Goal: Information Seeking & Learning: Learn about a topic

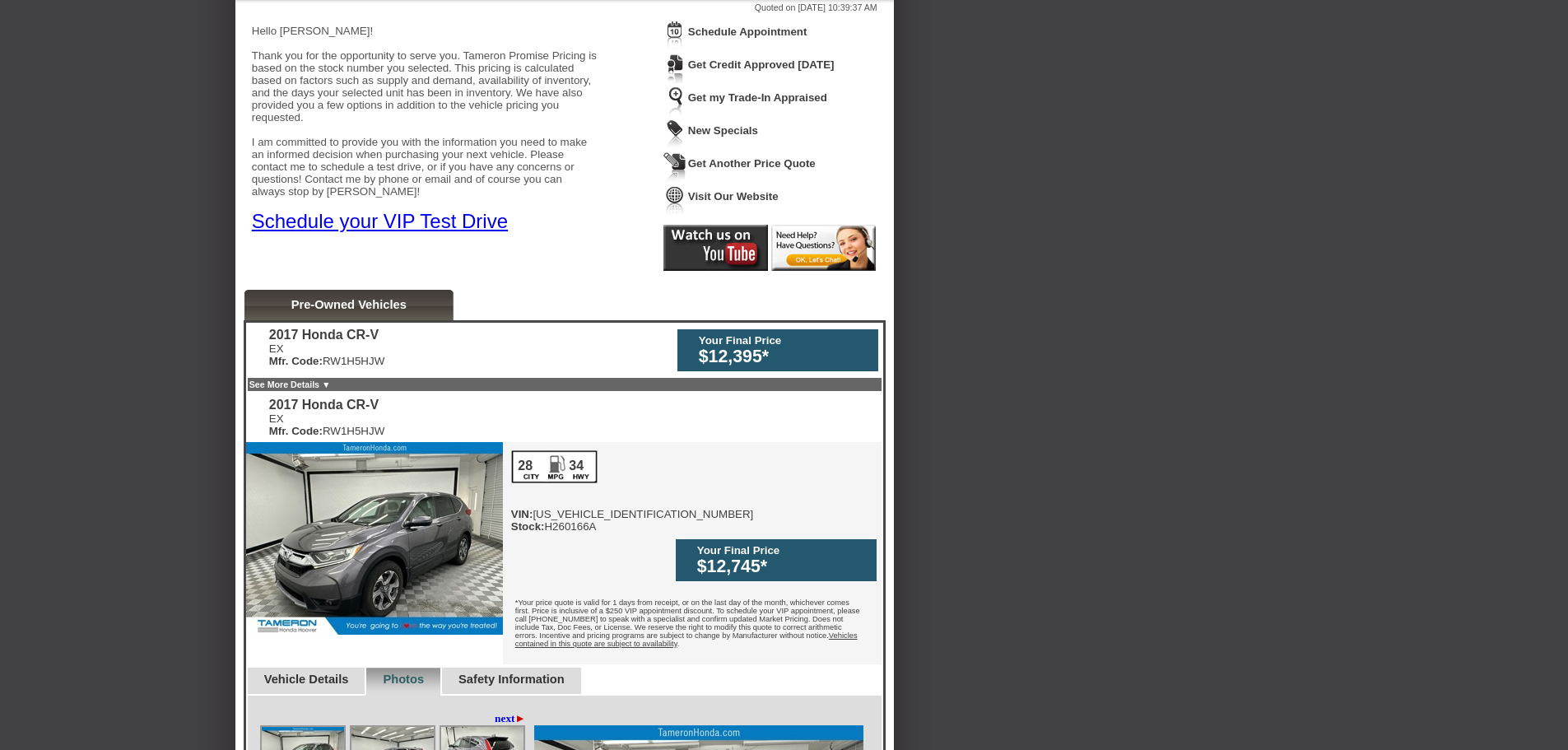
scroll to position [412, 0]
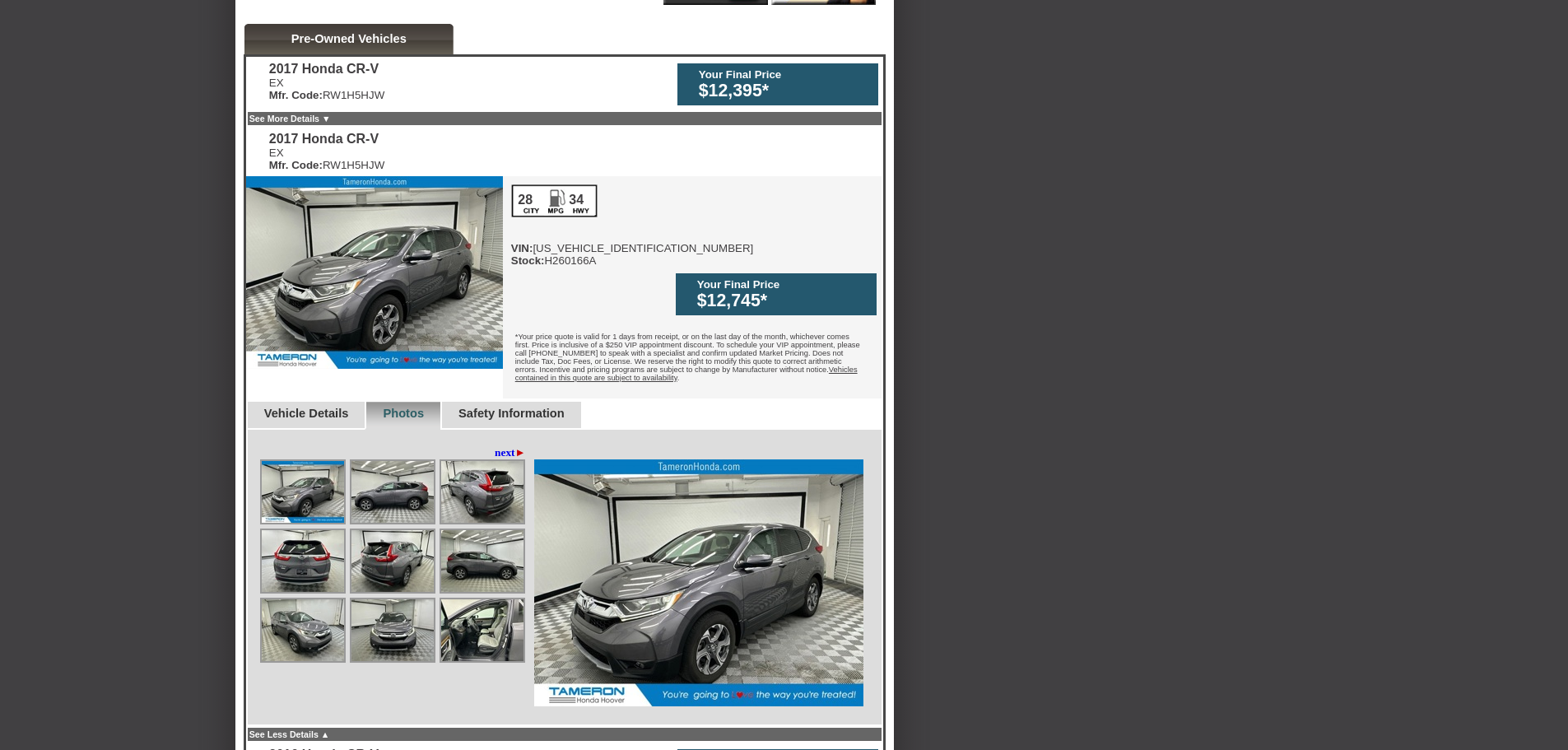
click at [326, 406] on link "Vehicle Details" at bounding box center [307, 413] width 84 height 13
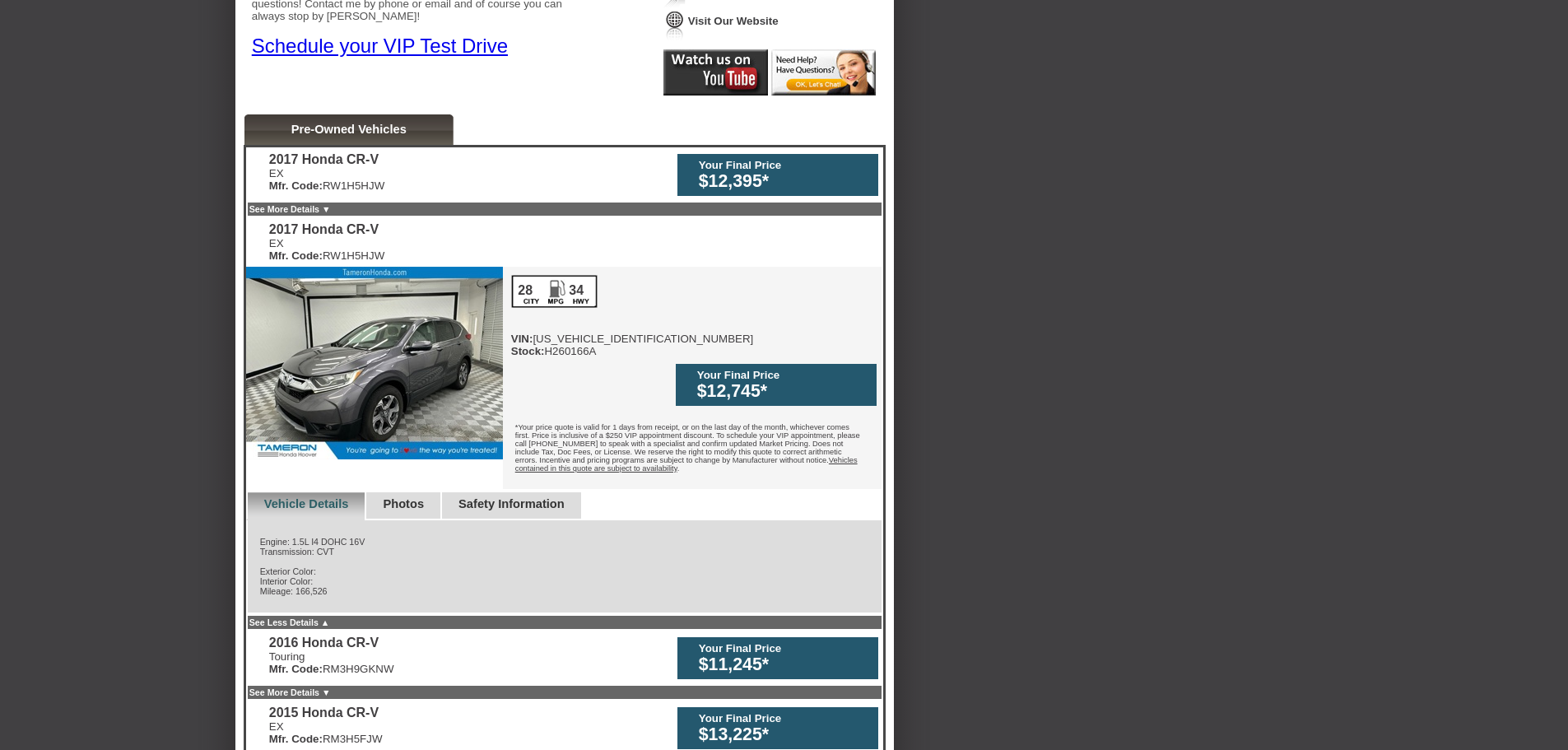
scroll to position [83, 0]
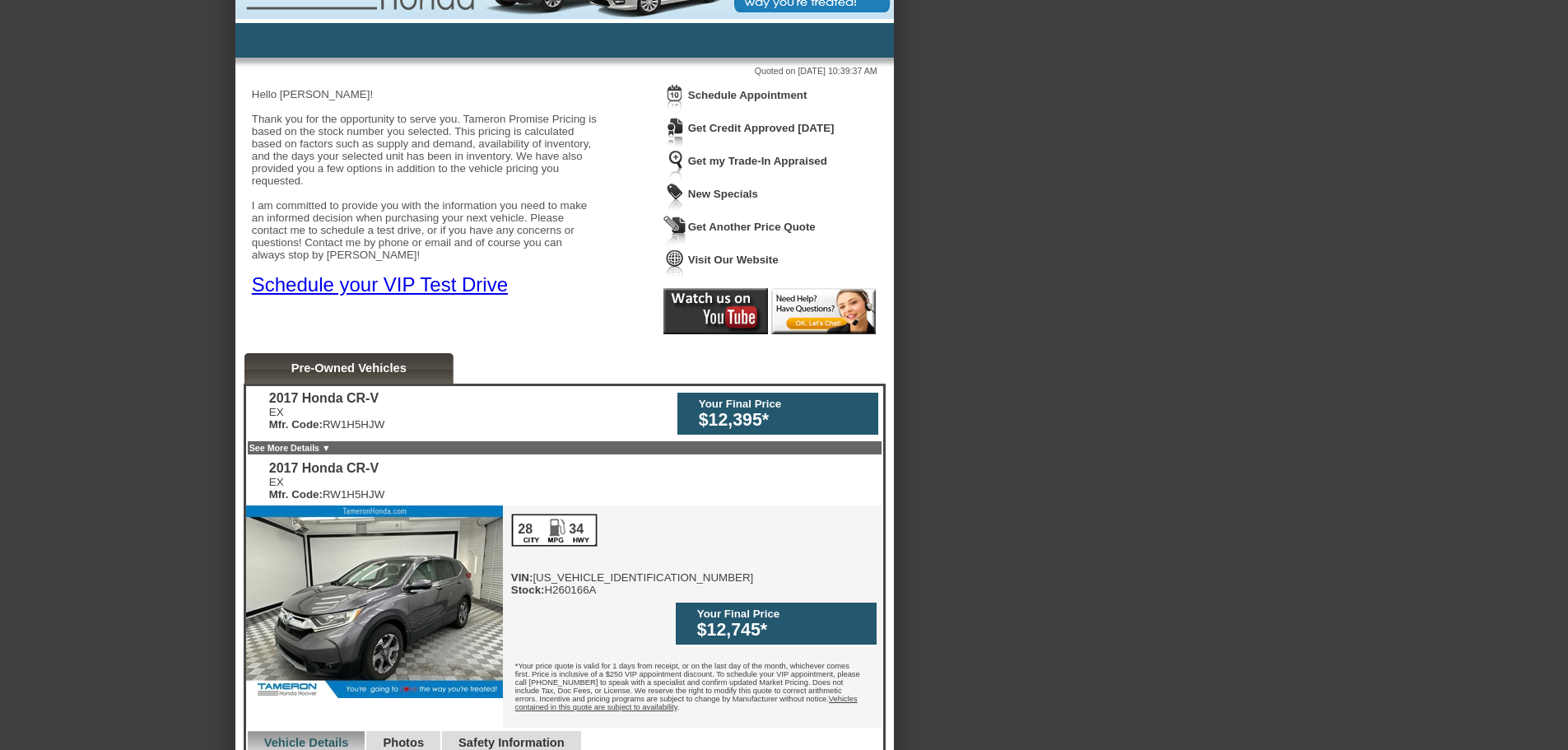
click at [367, 402] on div "2017 Honda CR-V" at bounding box center [327, 399] width 115 height 15
click at [318, 439] on div "2017 Honda CR-V EX Mfr. Code: RW1H5HJW Your Final Price $12,395* 2017 Honda CR-…" at bounding box center [565, 697] width 642 height 628
click at [331, 449] on link "See More Details ▼" at bounding box center [290, 448] width 82 height 10
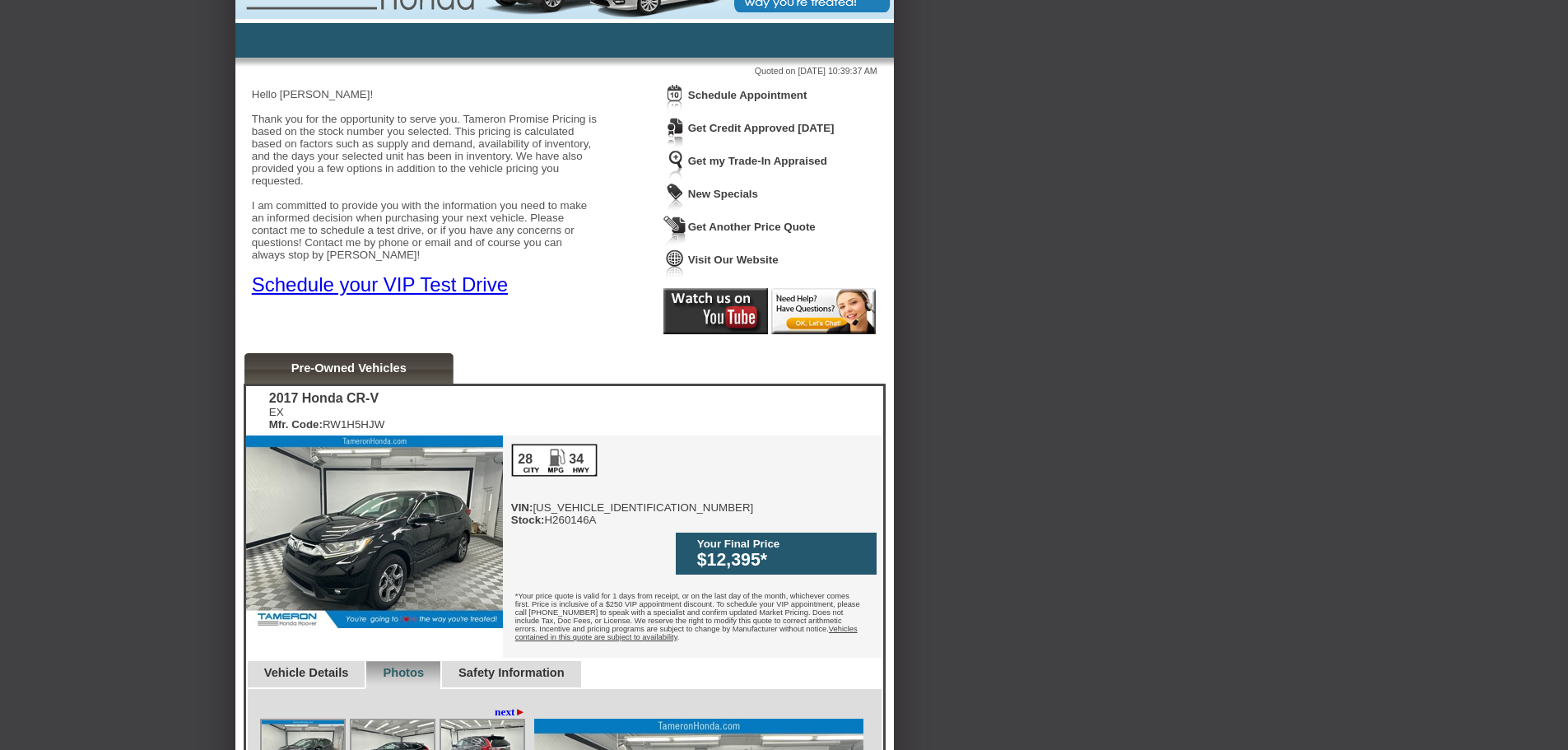
scroll to position [494, 0]
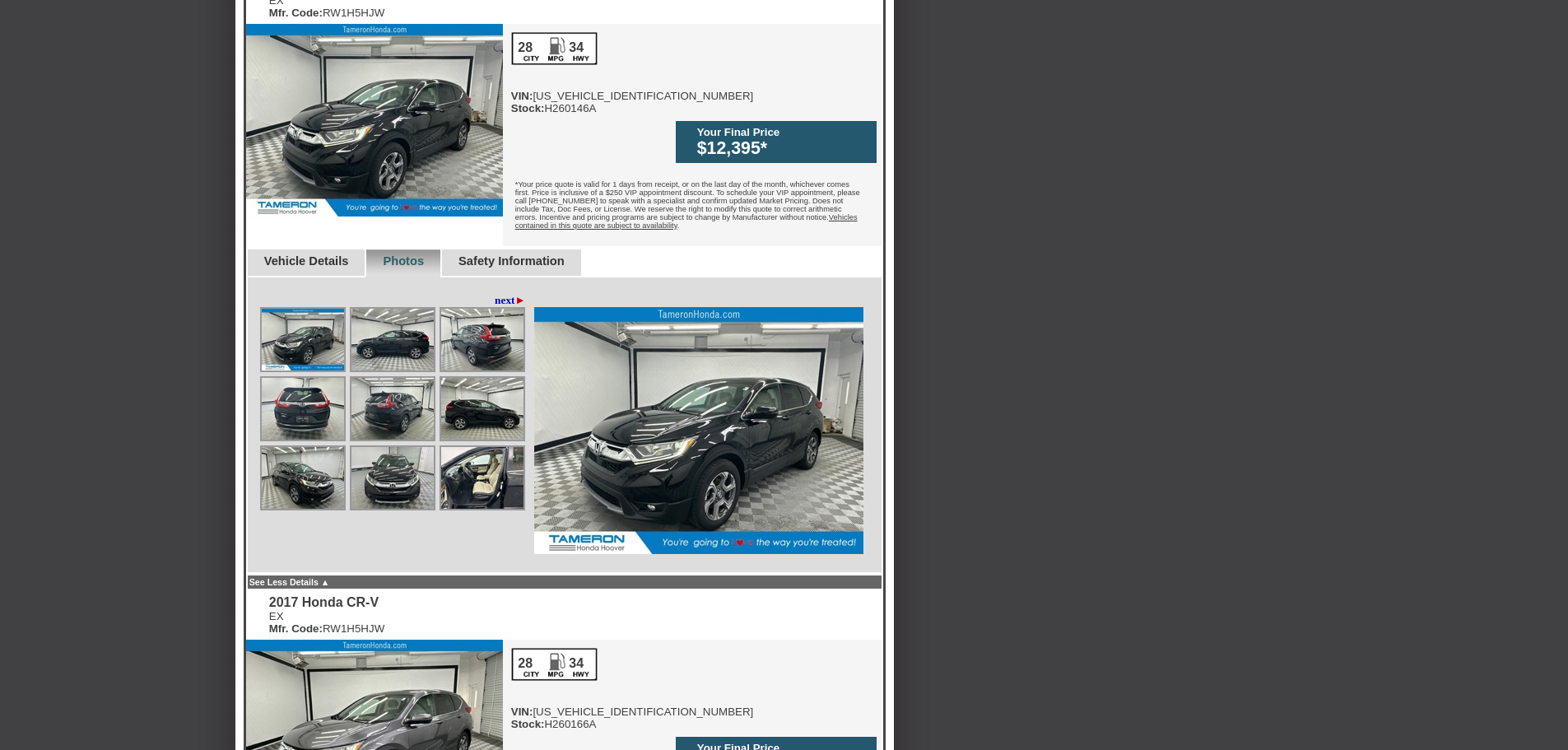
click at [326, 254] on link "Vehicle Details" at bounding box center [307, 261] width 84 height 13
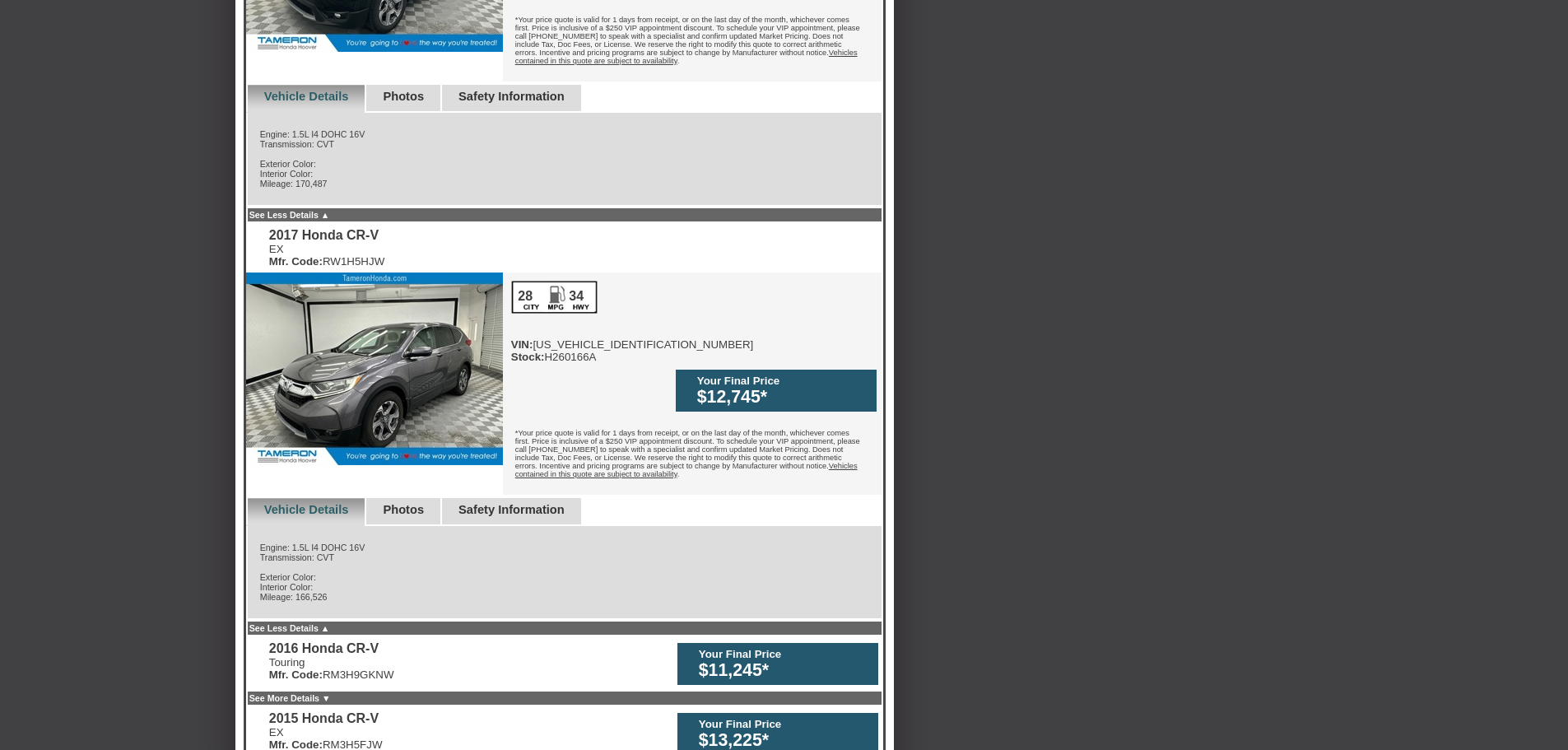
scroll to position [988, 0]
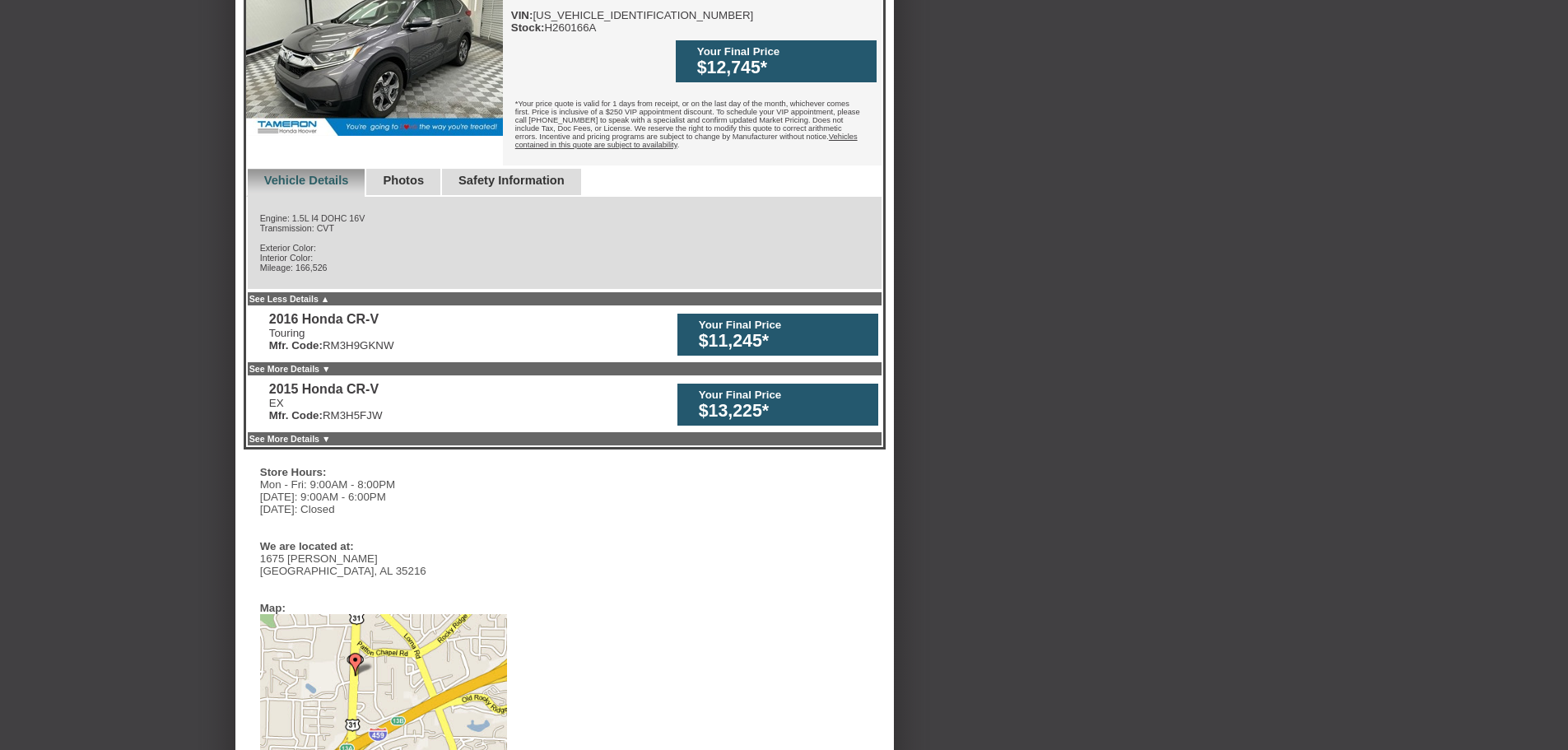
click at [331, 364] on link "See More Details ▼" at bounding box center [290, 369] width 82 height 10
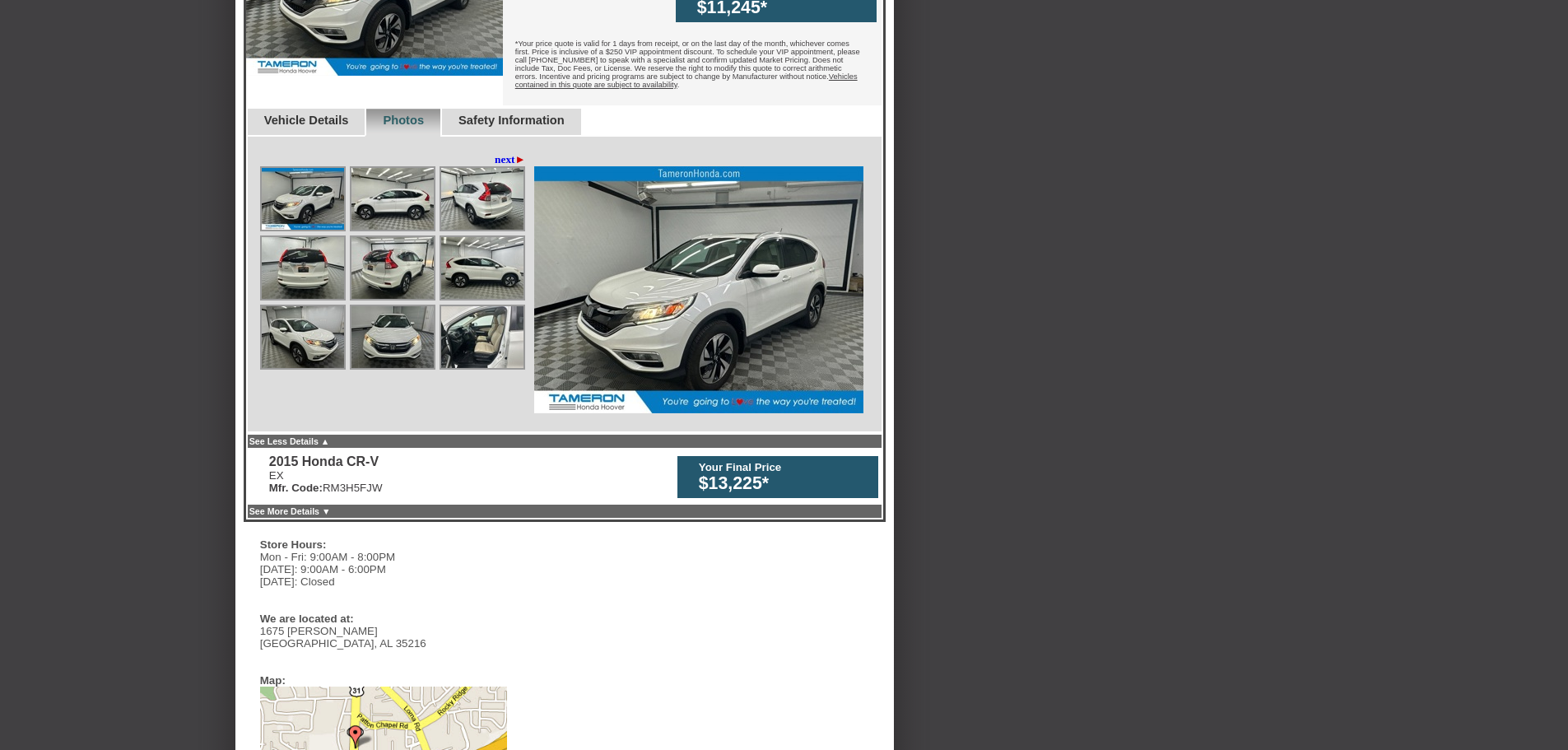
scroll to position [1482, 0]
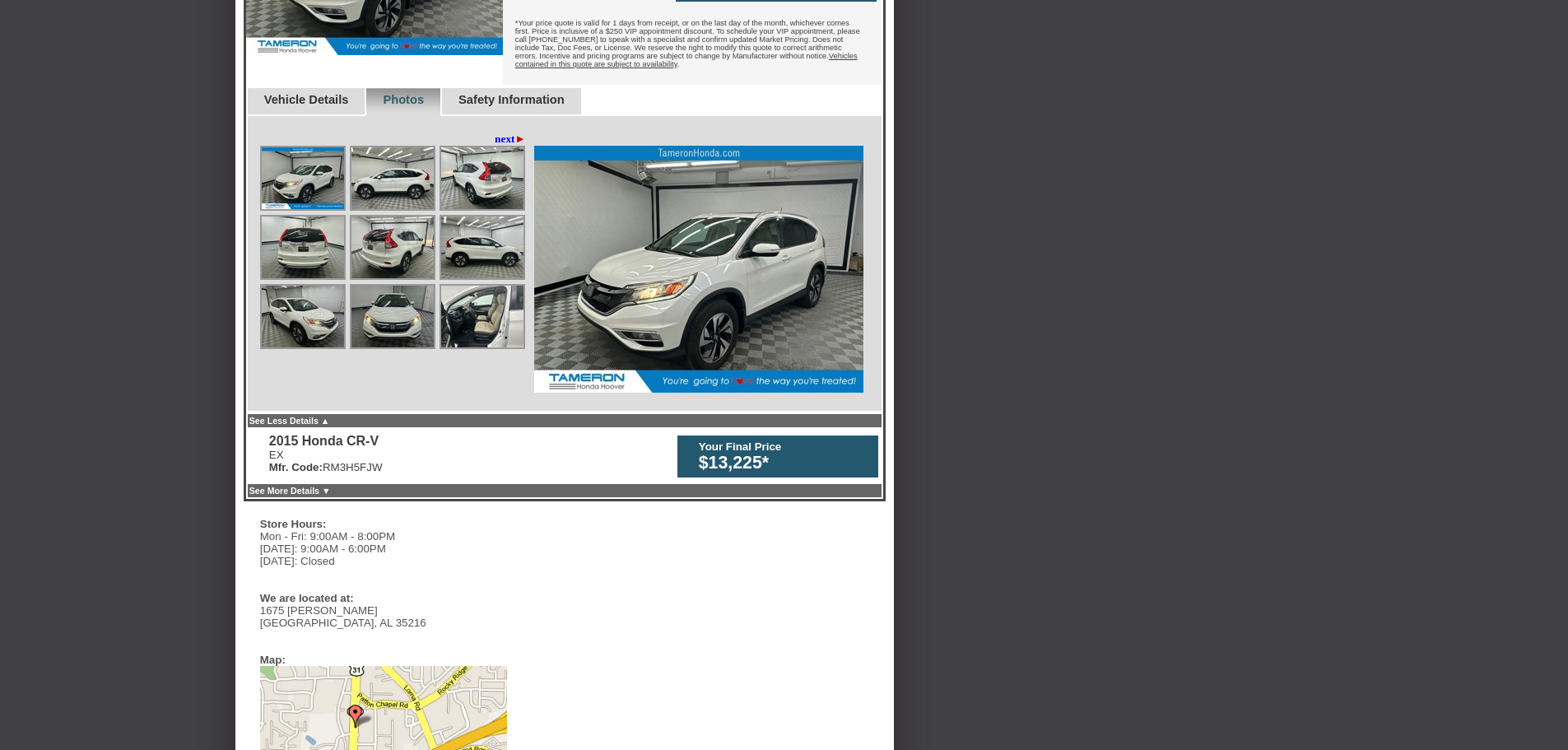
click at [342, 93] on link "Vehicle Details" at bounding box center [307, 99] width 84 height 13
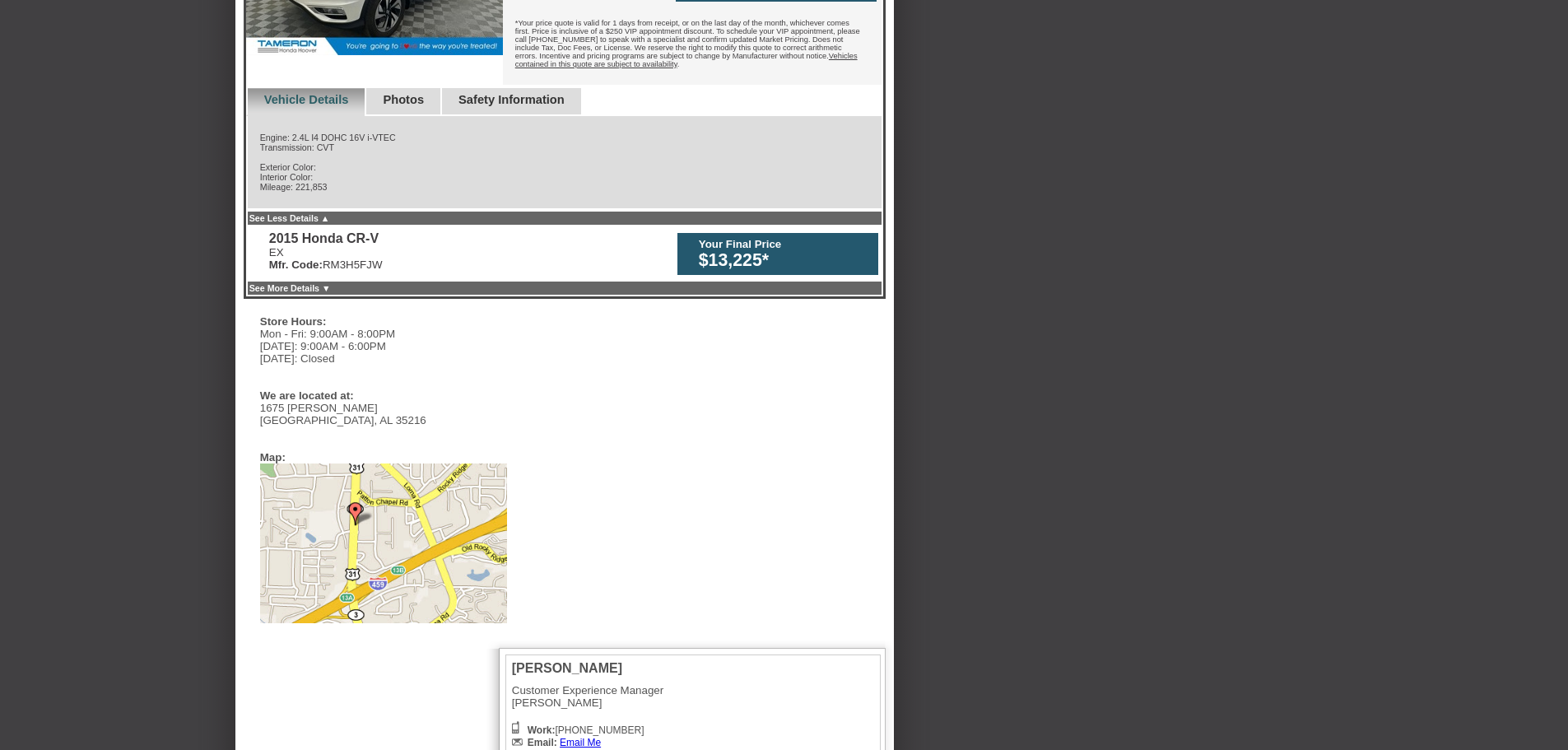
click at [331, 283] on link "See More Details ▼" at bounding box center [290, 288] width 82 height 10
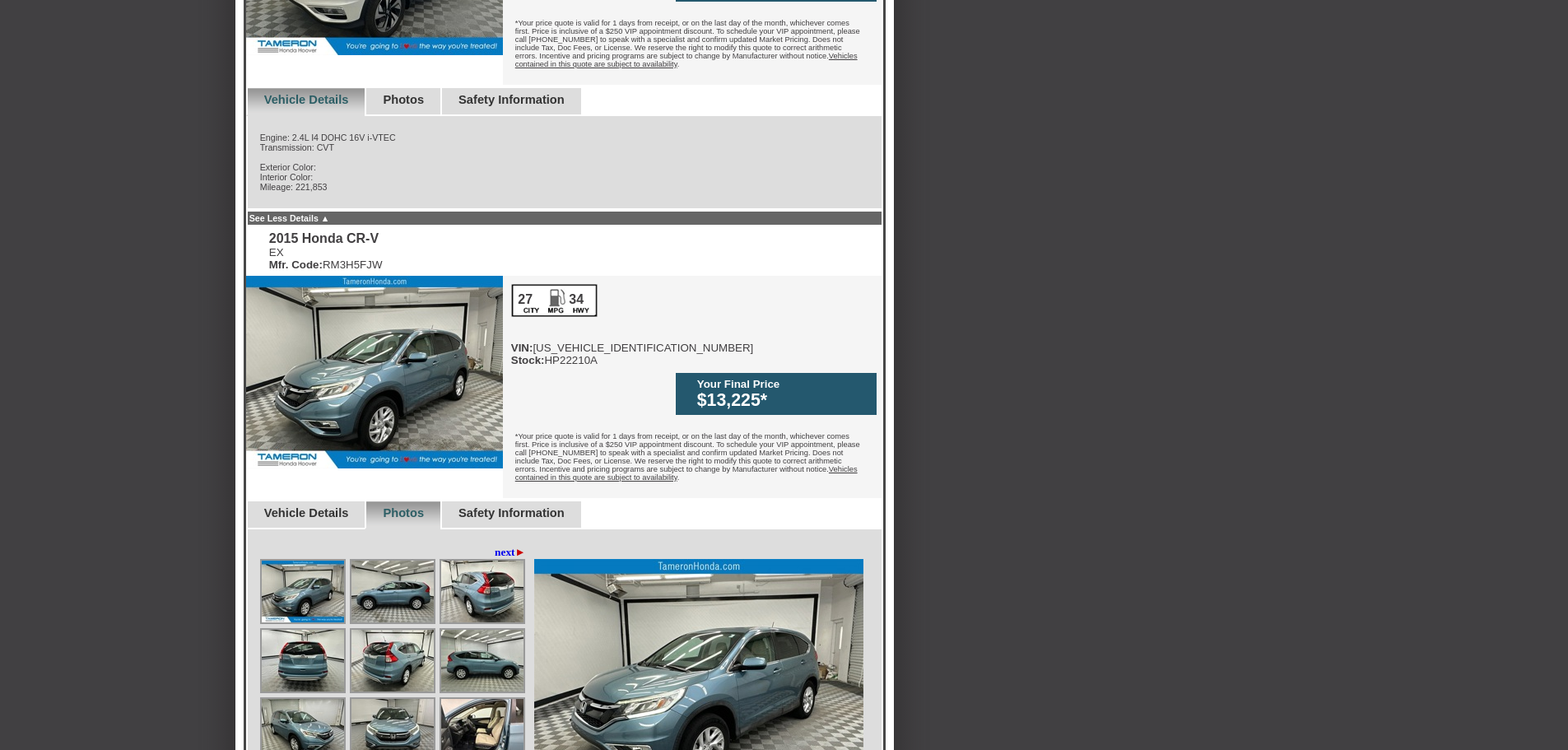
click at [315, 507] on link "Vehicle Details" at bounding box center [307, 513] width 84 height 13
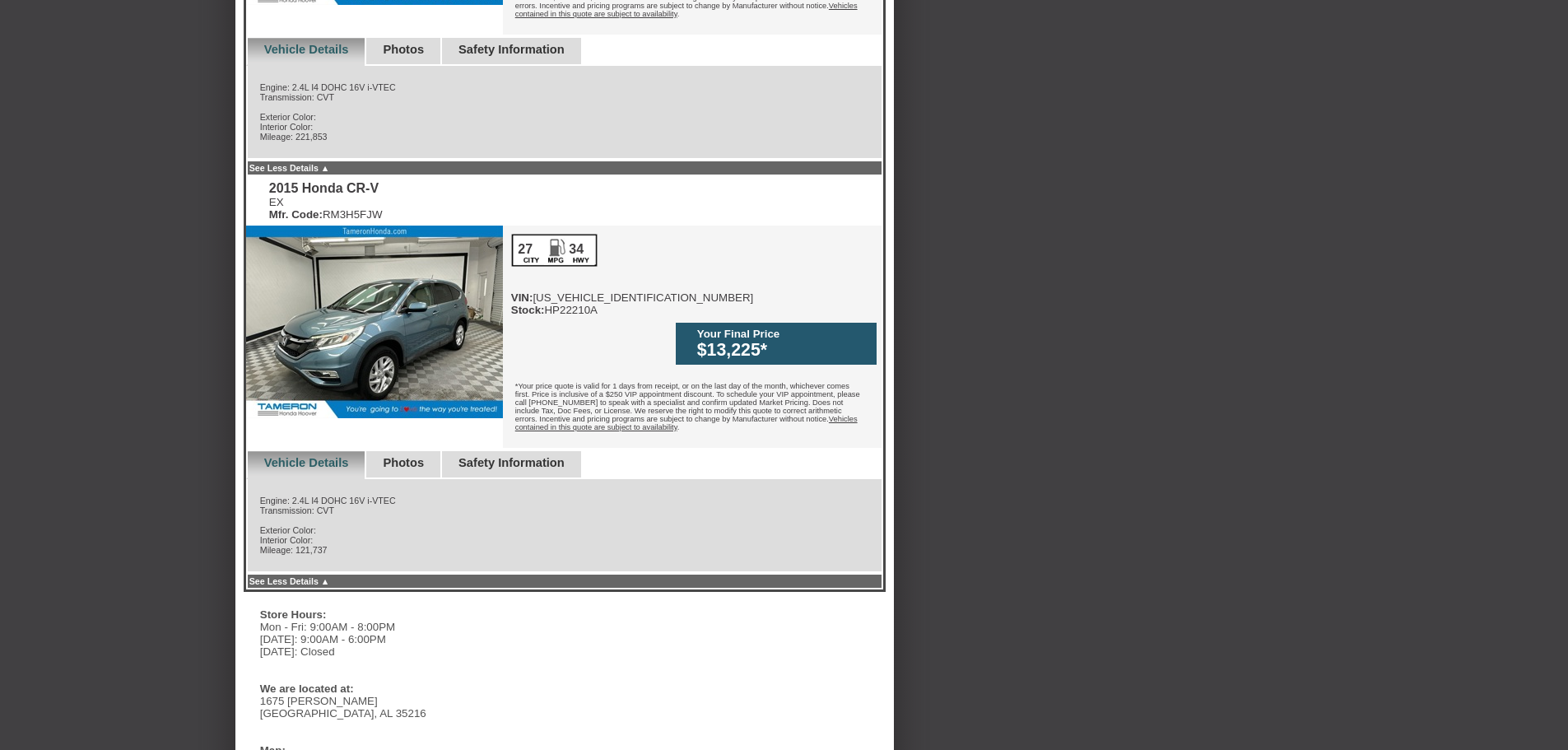
scroll to position [1401, 0]
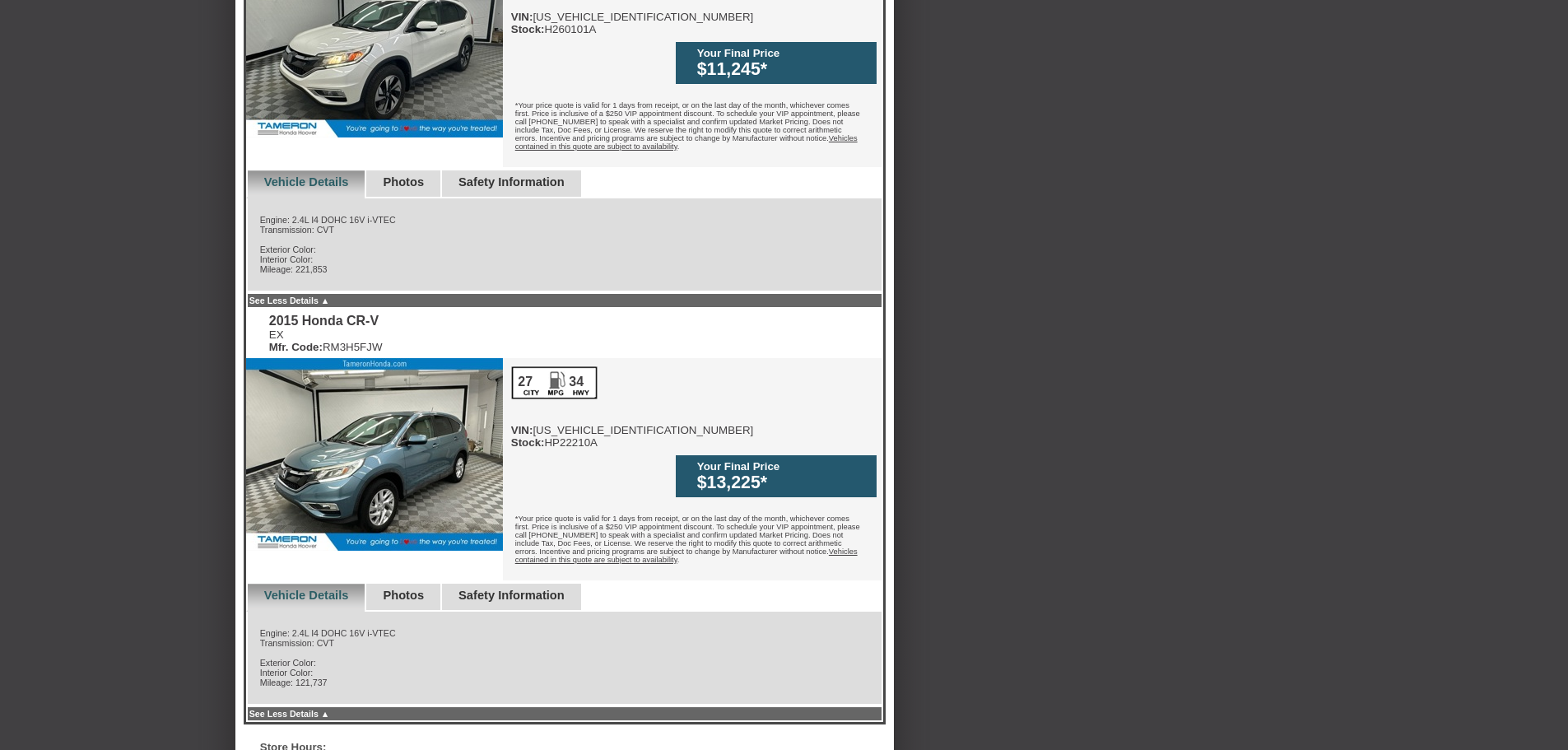
click at [424, 589] on link "Photos" at bounding box center [403, 595] width 41 height 13
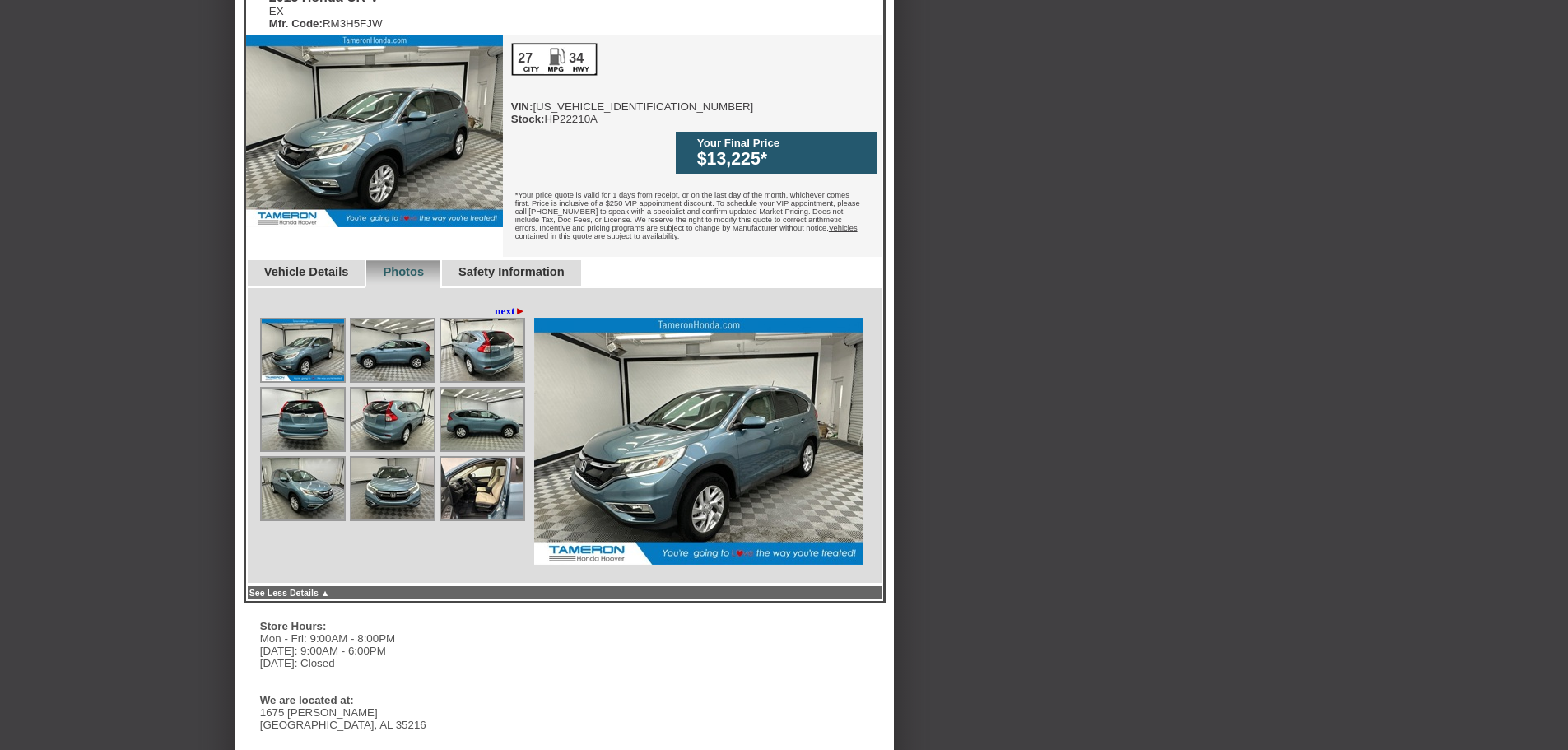
scroll to position [1729, 0]
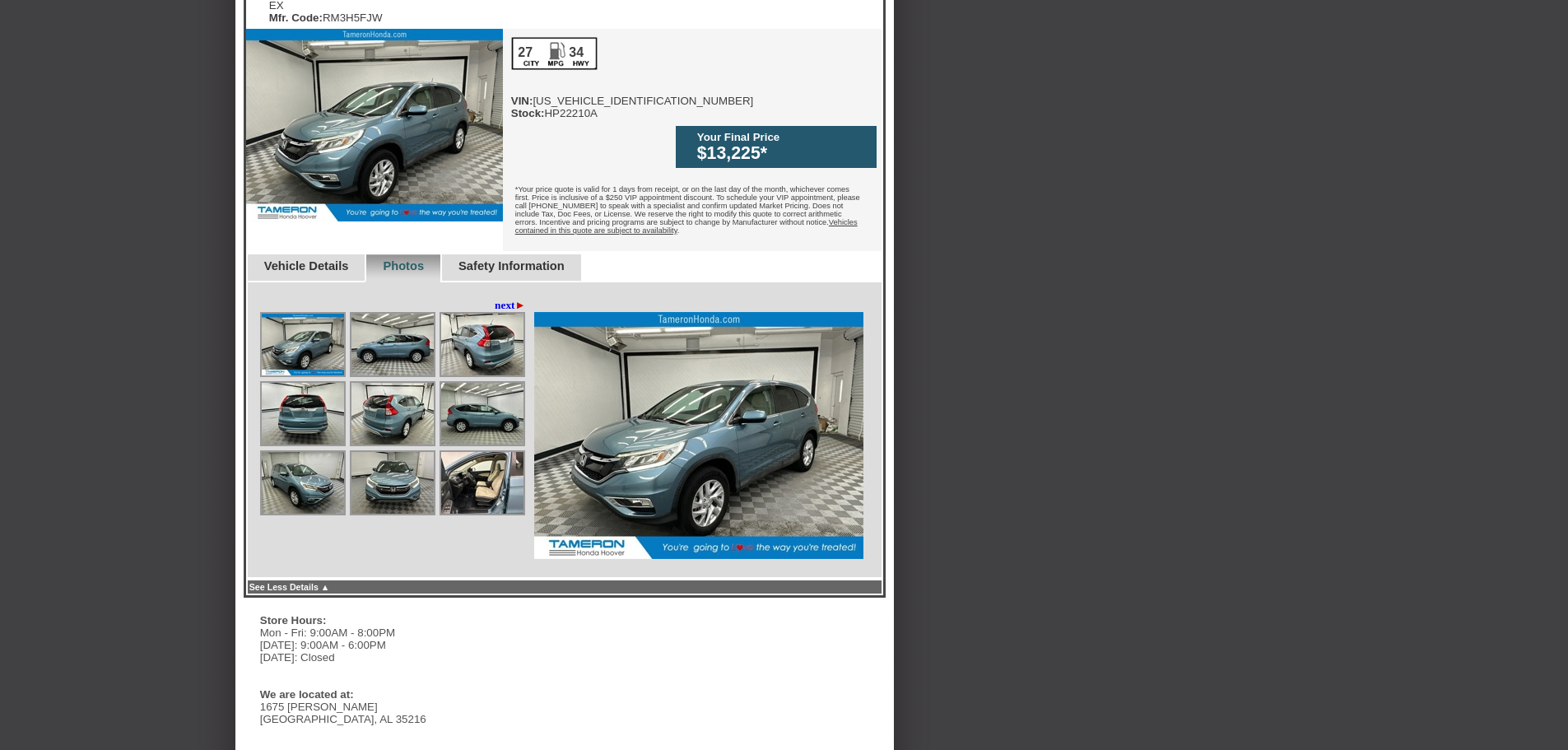
click at [451, 383] on img at bounding box center [482, 414] width 83 height 62
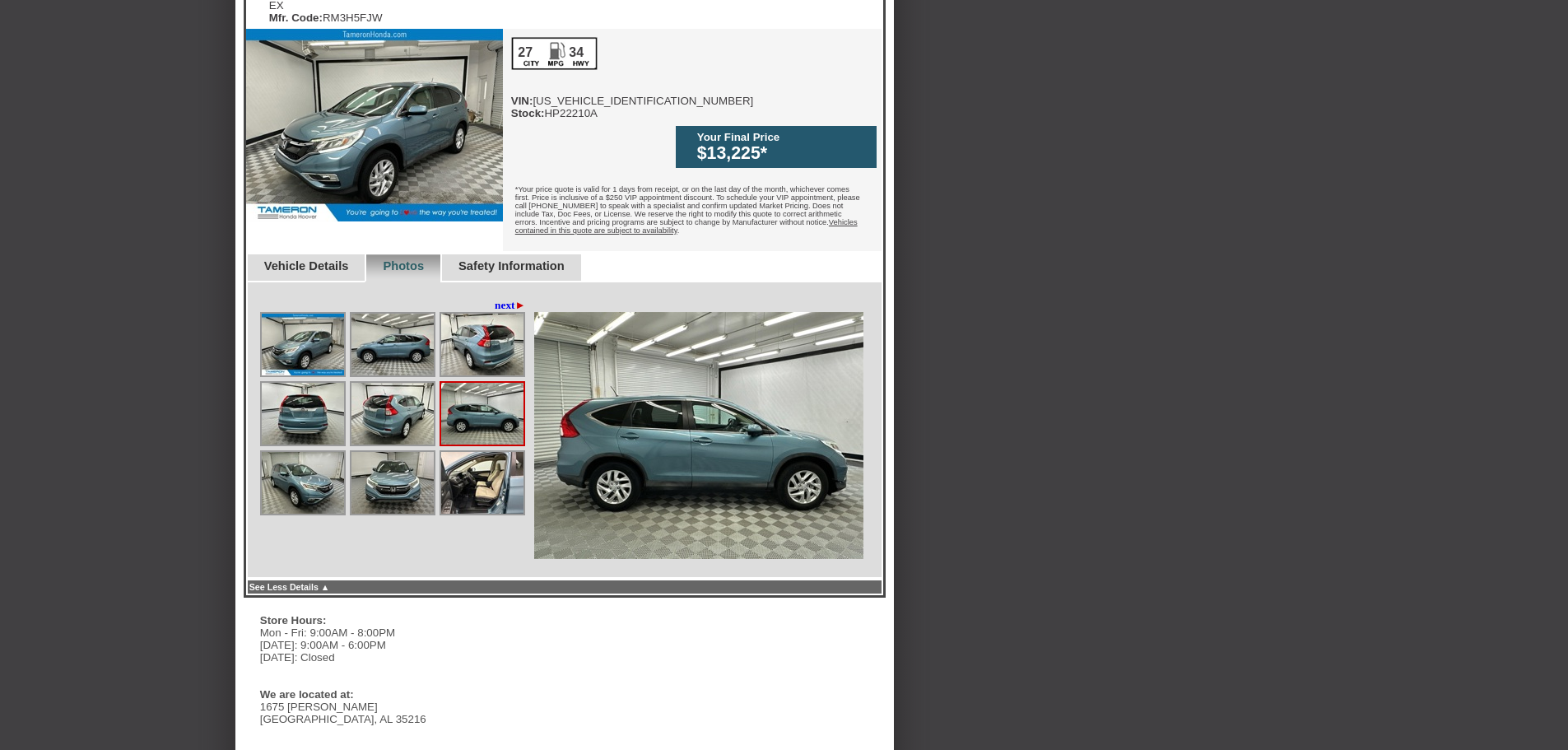
click at [414, 383] on img at bounding box center [393, 414] width 83 height 62
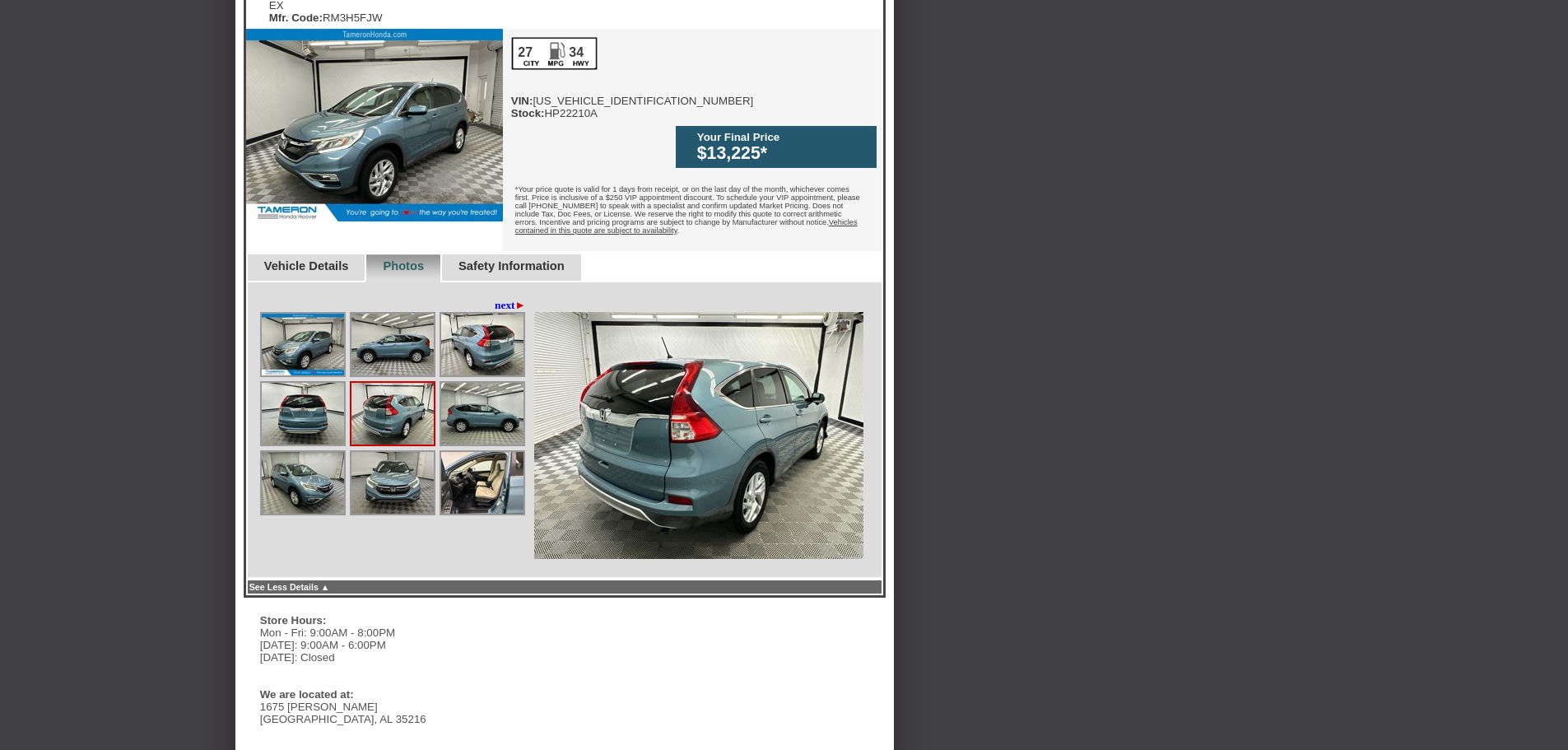
click at [402, 452] on img at bounding box center [393, 483] width 83 height 62
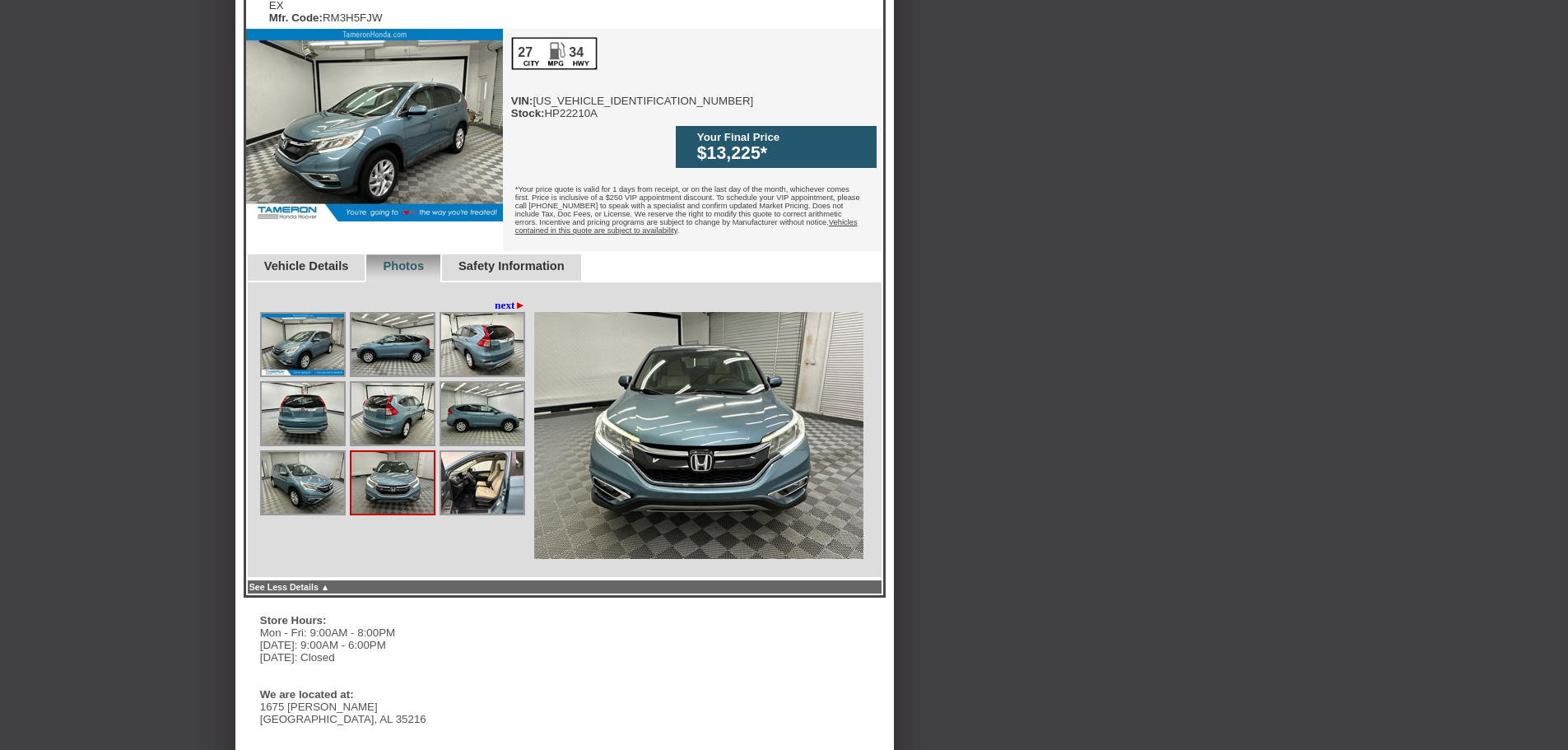
click at [268, 452] on img at bounding box center [303, 483] width 83 height 62
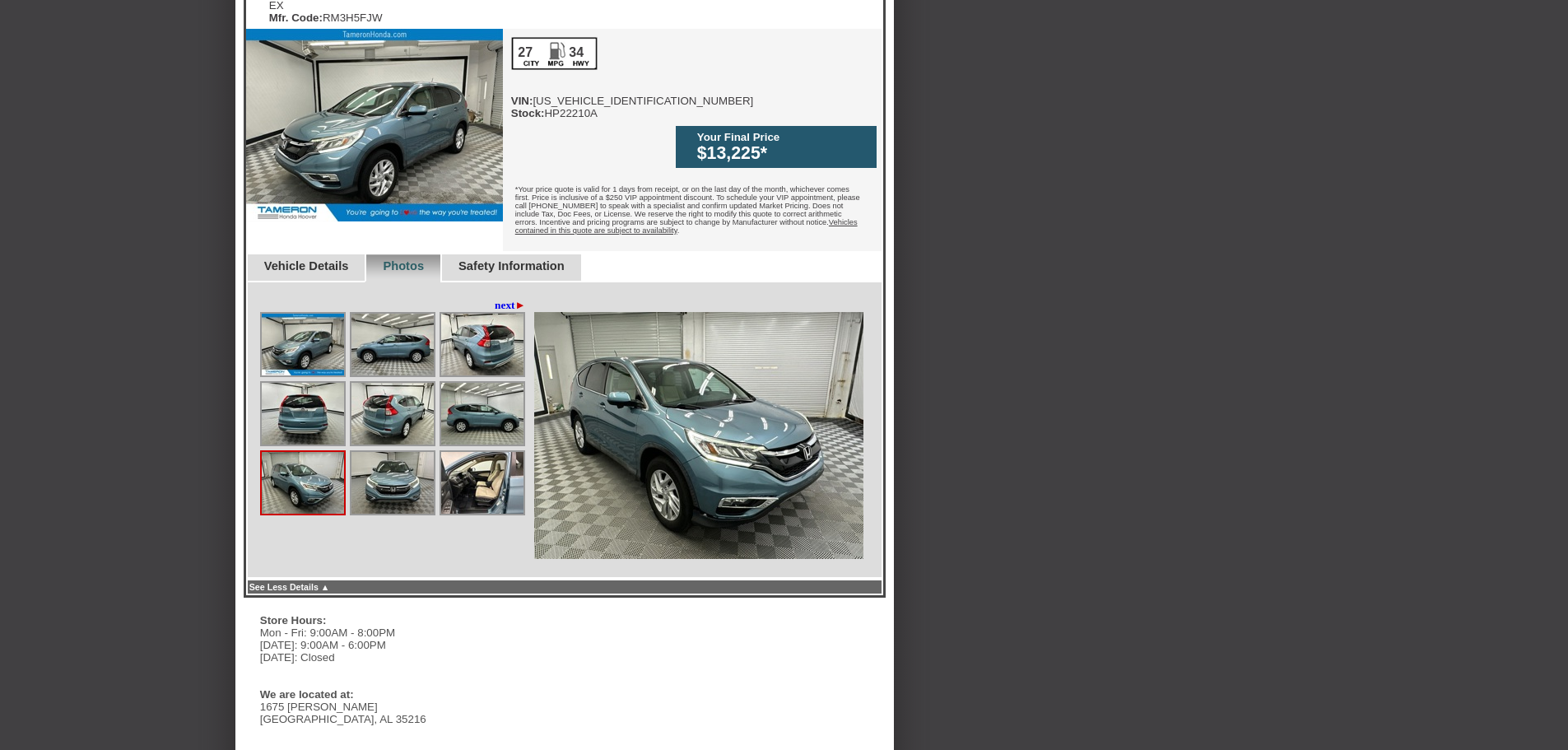
click at [368, 314] on img at bounding box center [393, 344] width 83 height 62
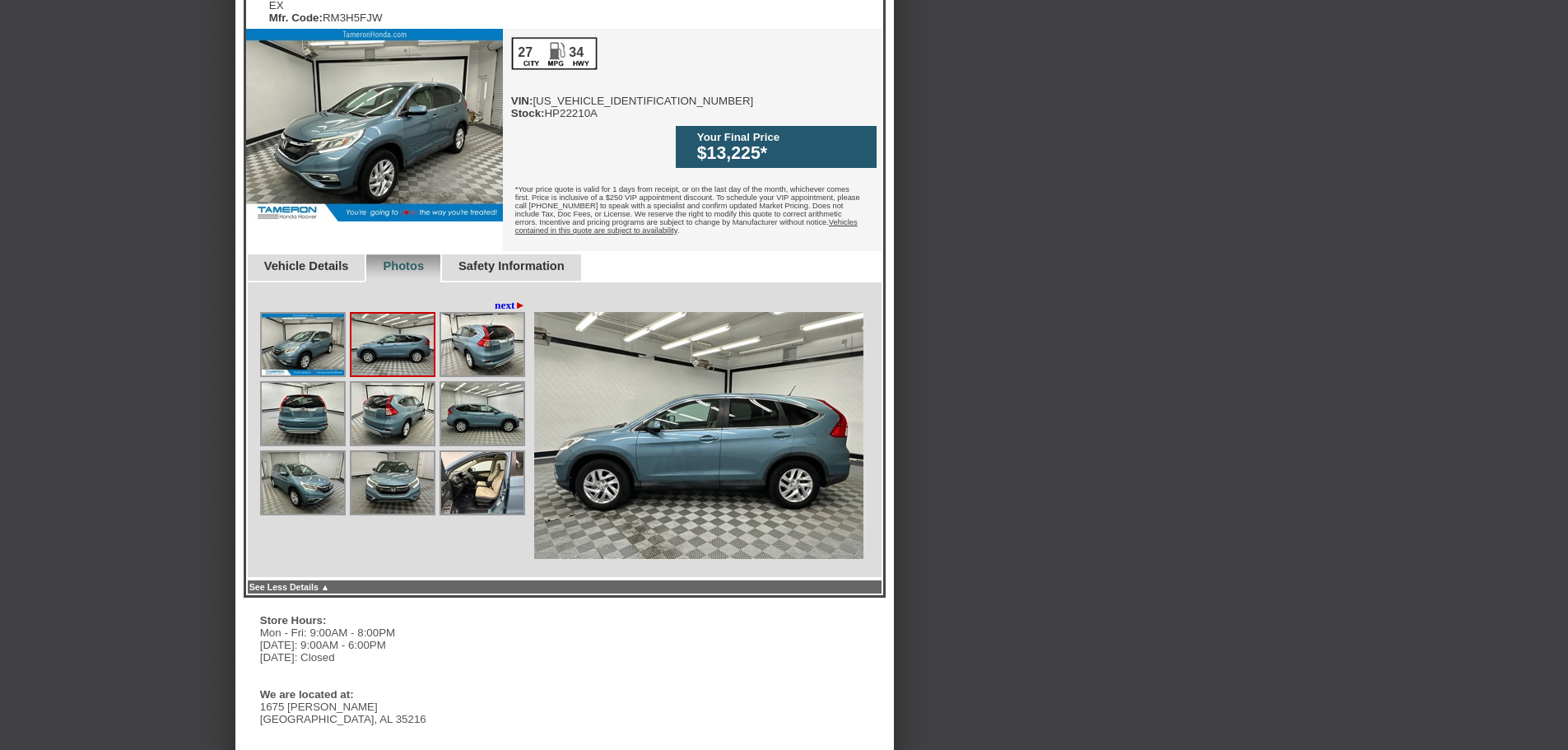
click at [480, 314] on img at bounding box center [482, 344] width 83 height 62
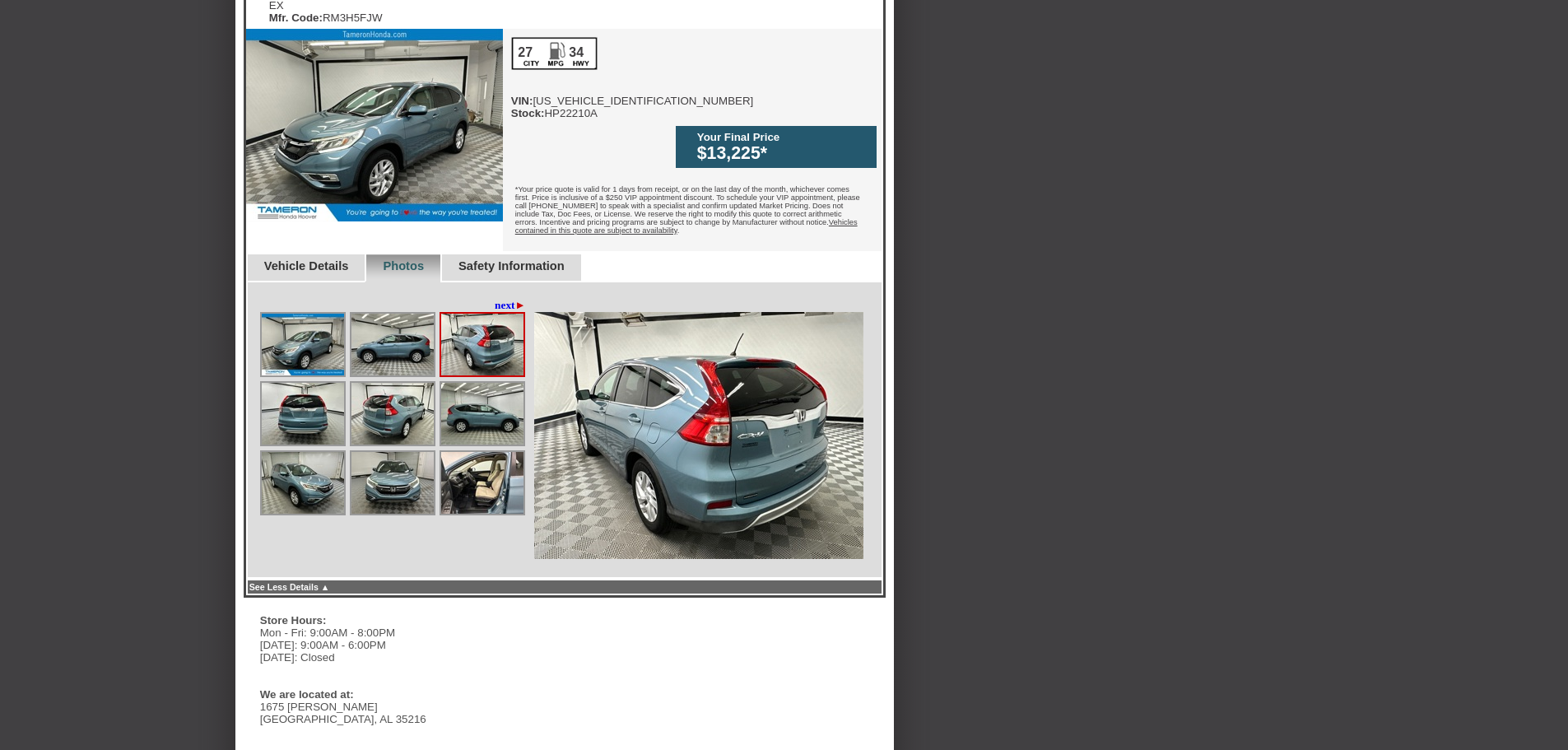
click at [300, 383] on img at bounding box center [303, 414] width 83 height 62
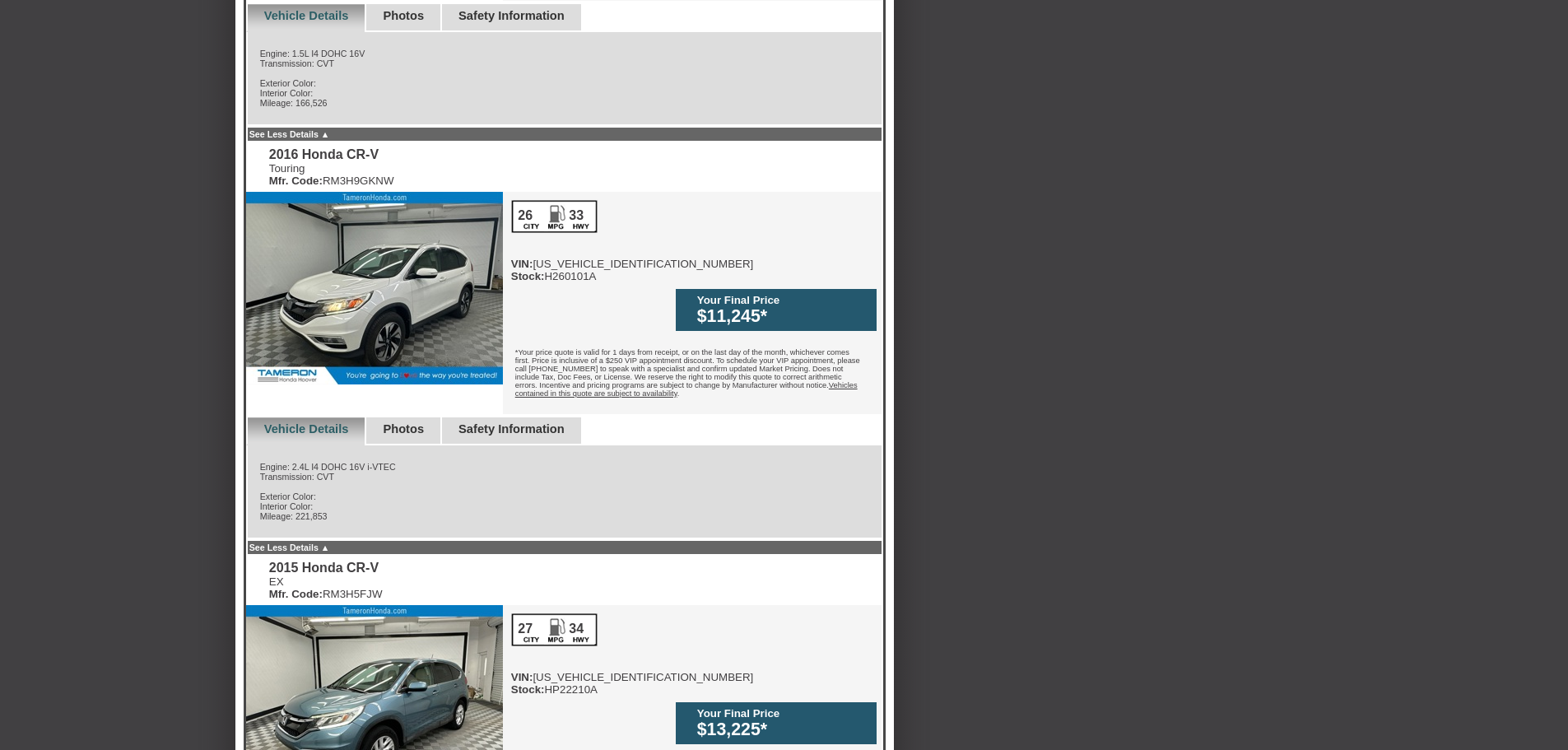
scroll to position [1071, 0]
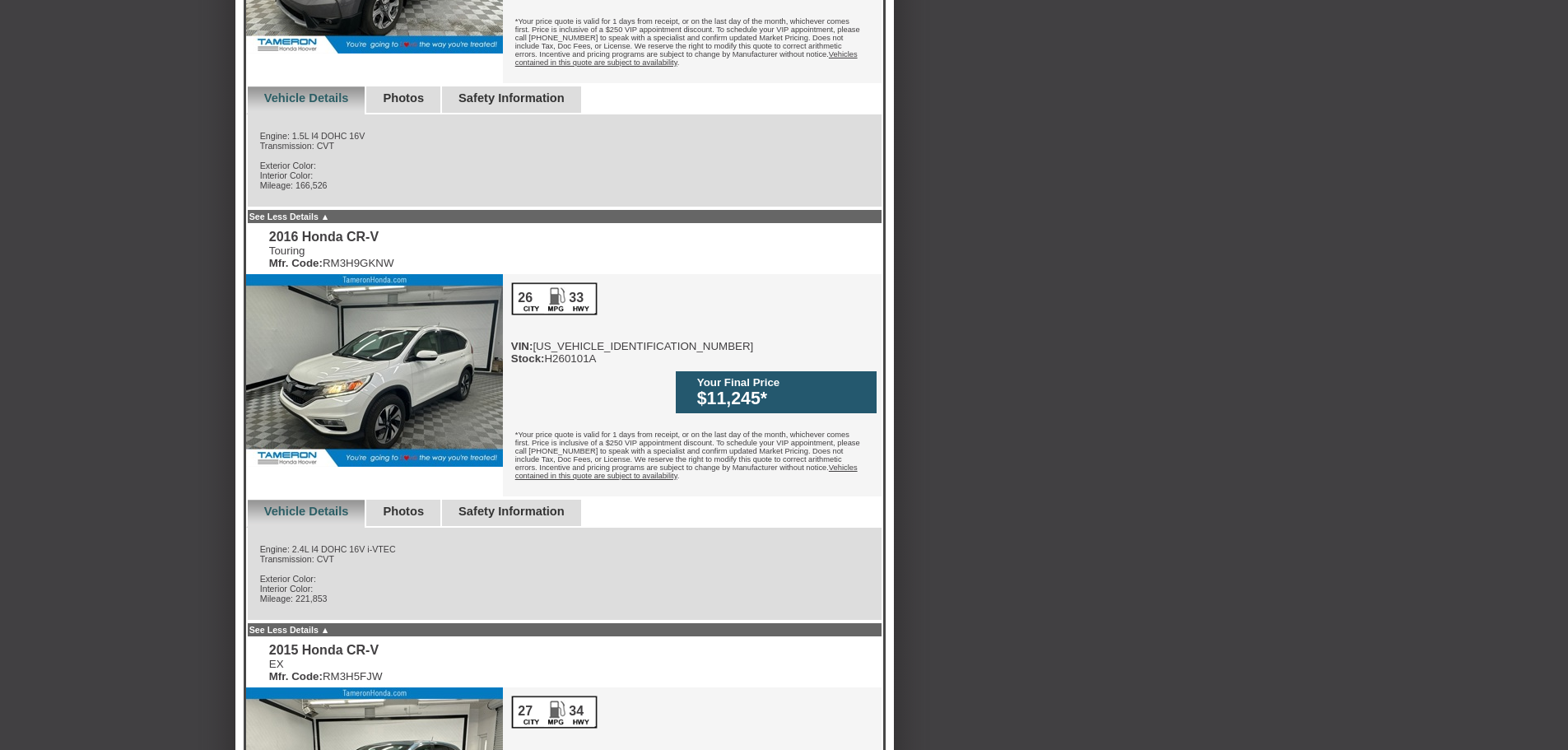
click at [410, 505] on link "Photos" at bounding box center [403, 512] width 41 height 13
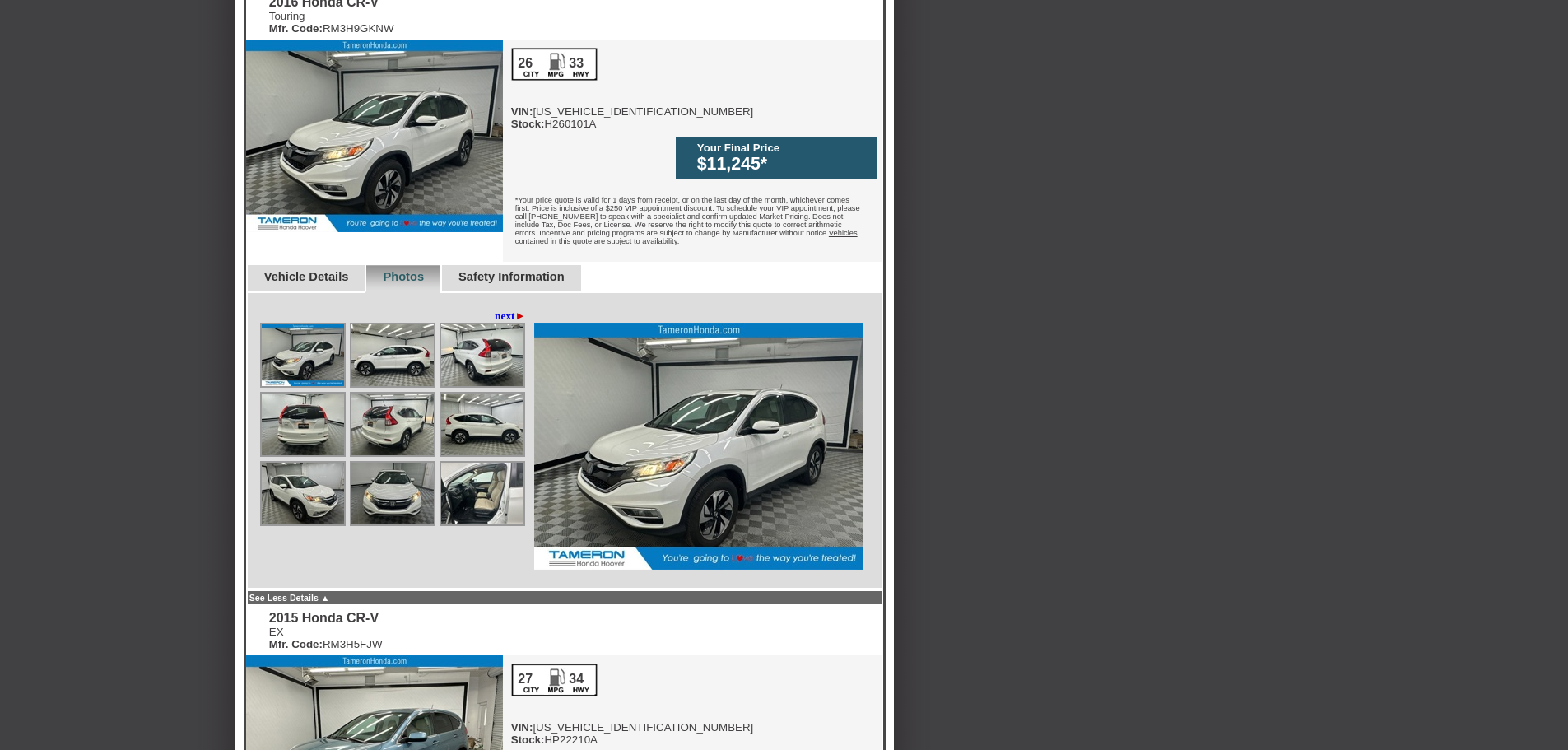
scroll to position [1401, 0]
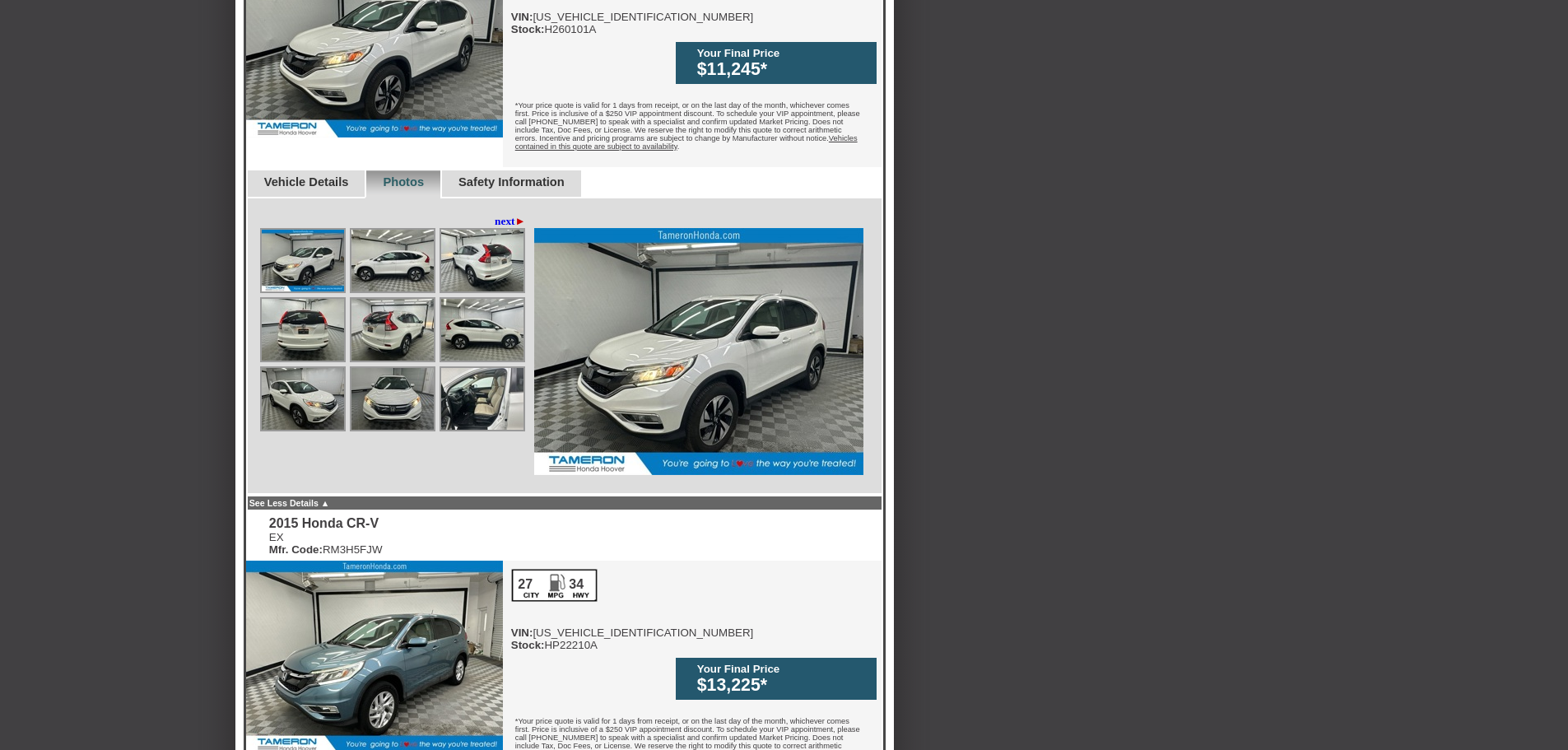
click at [466, 298] on img at bounding box center [482, 329] width 83 height 62
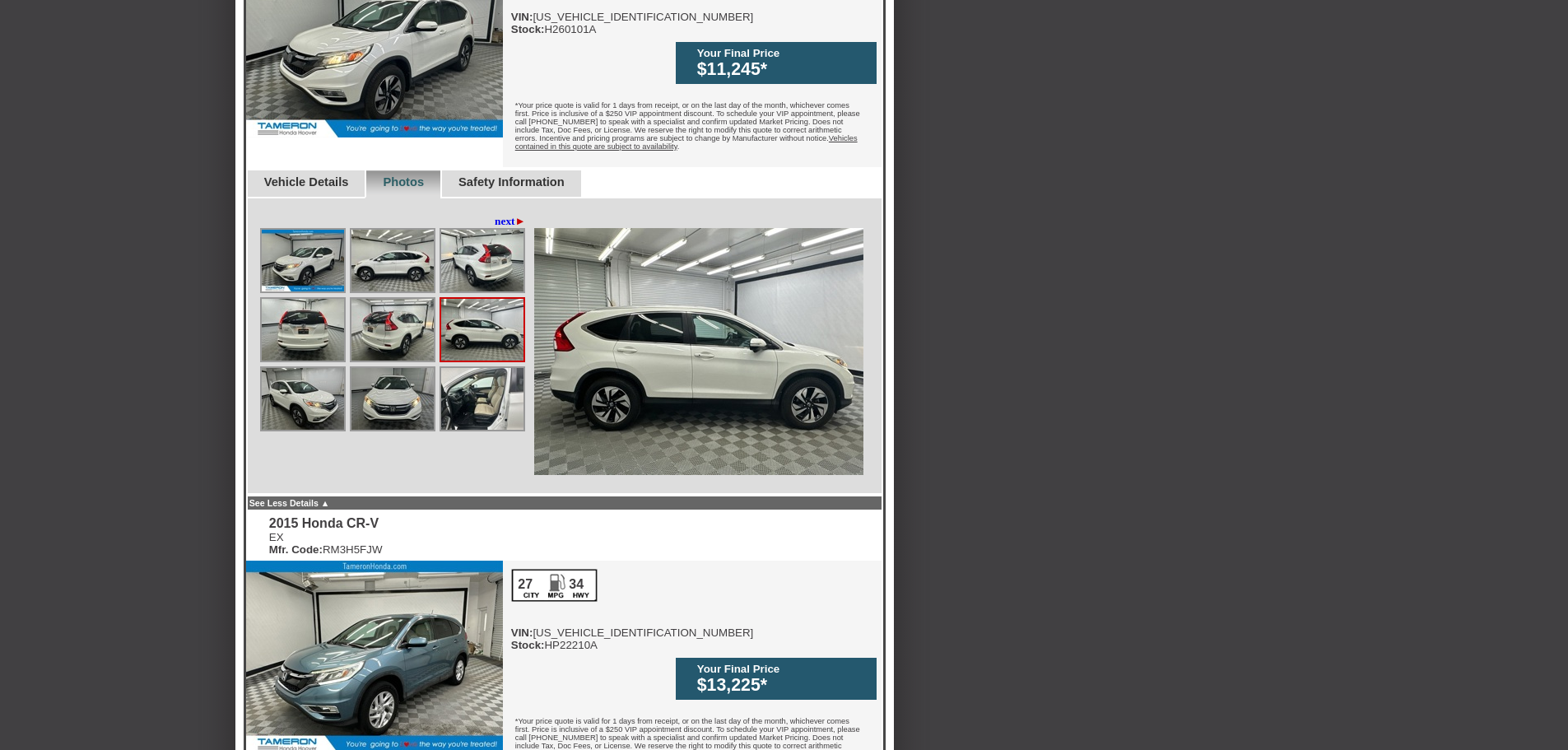
click at [382, 298] on img at bounding box center [393, 329] width 83 height 62
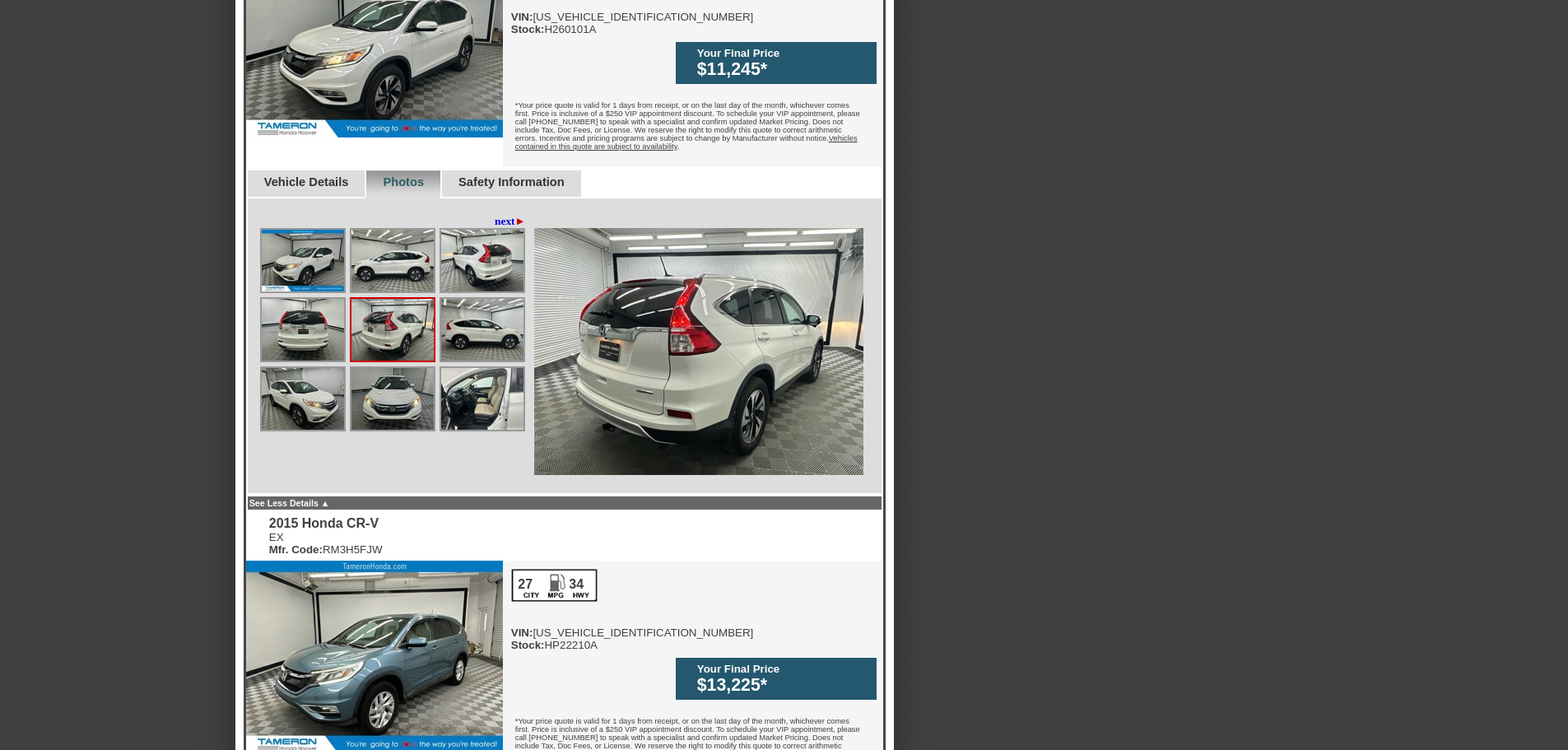
click at [386, 368] on img at bounding box center [393, 399] width 83 height 62
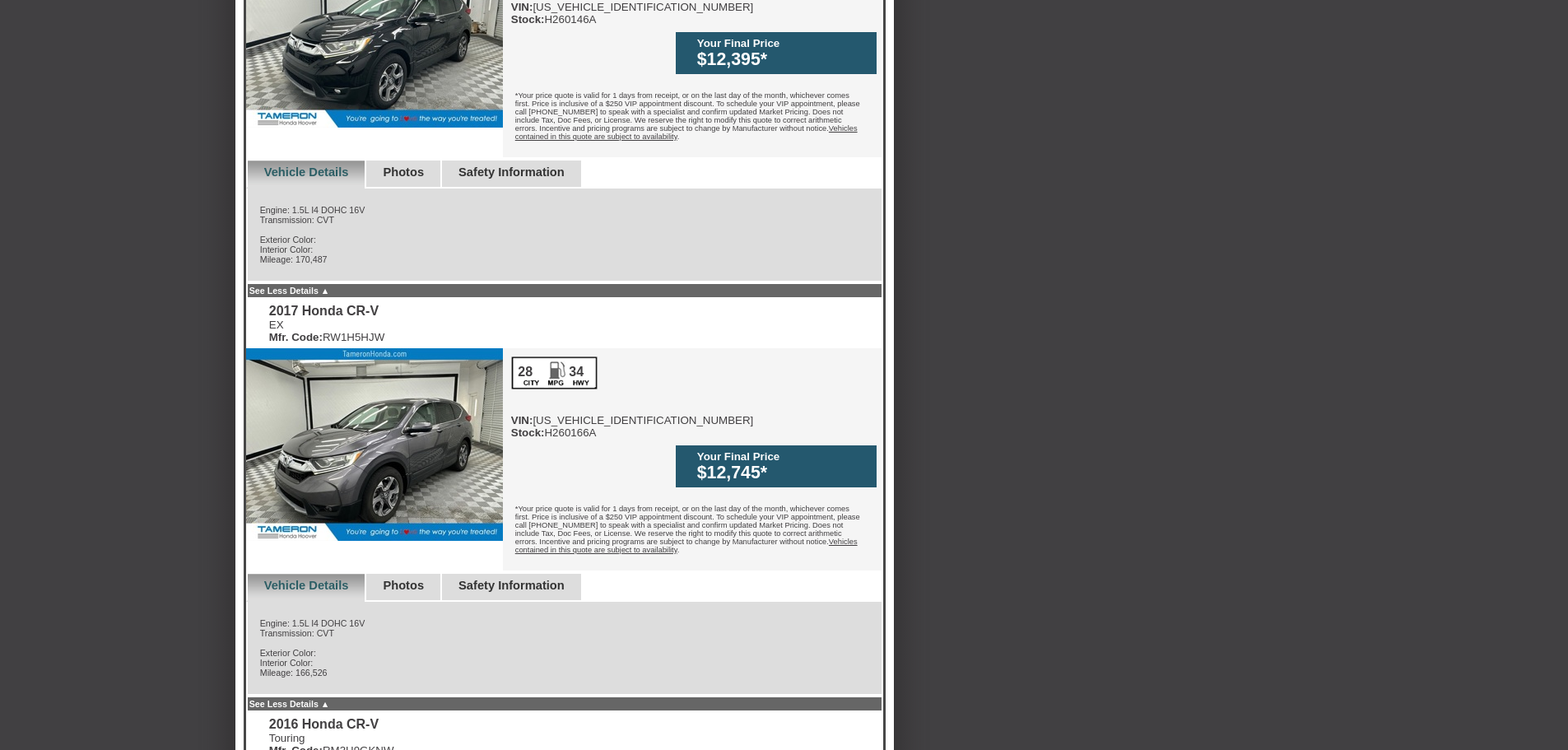
scroll to position [576, 0]
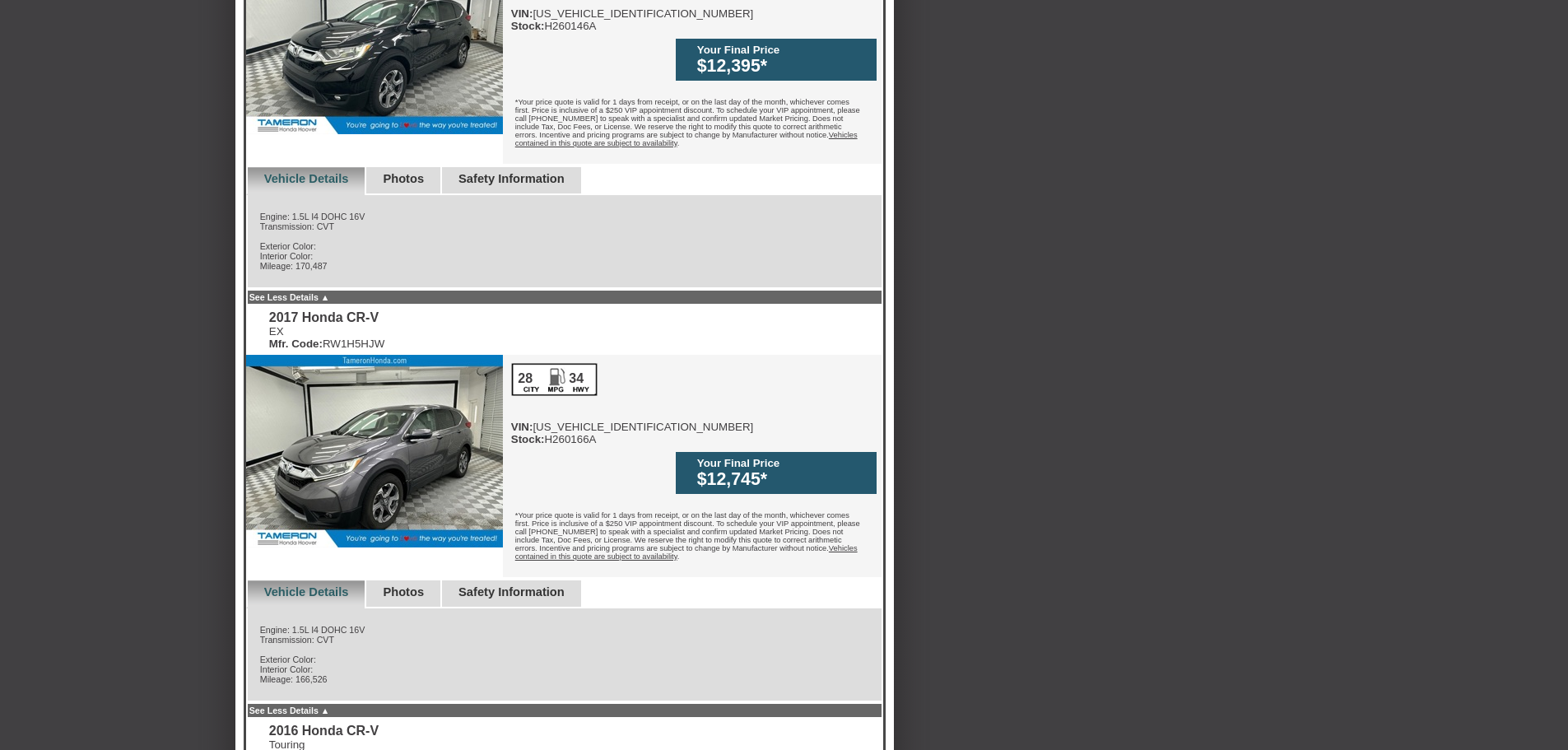
click at [423, 581] on div "Photos" at bounding box center [403, 595] width 76 height 28
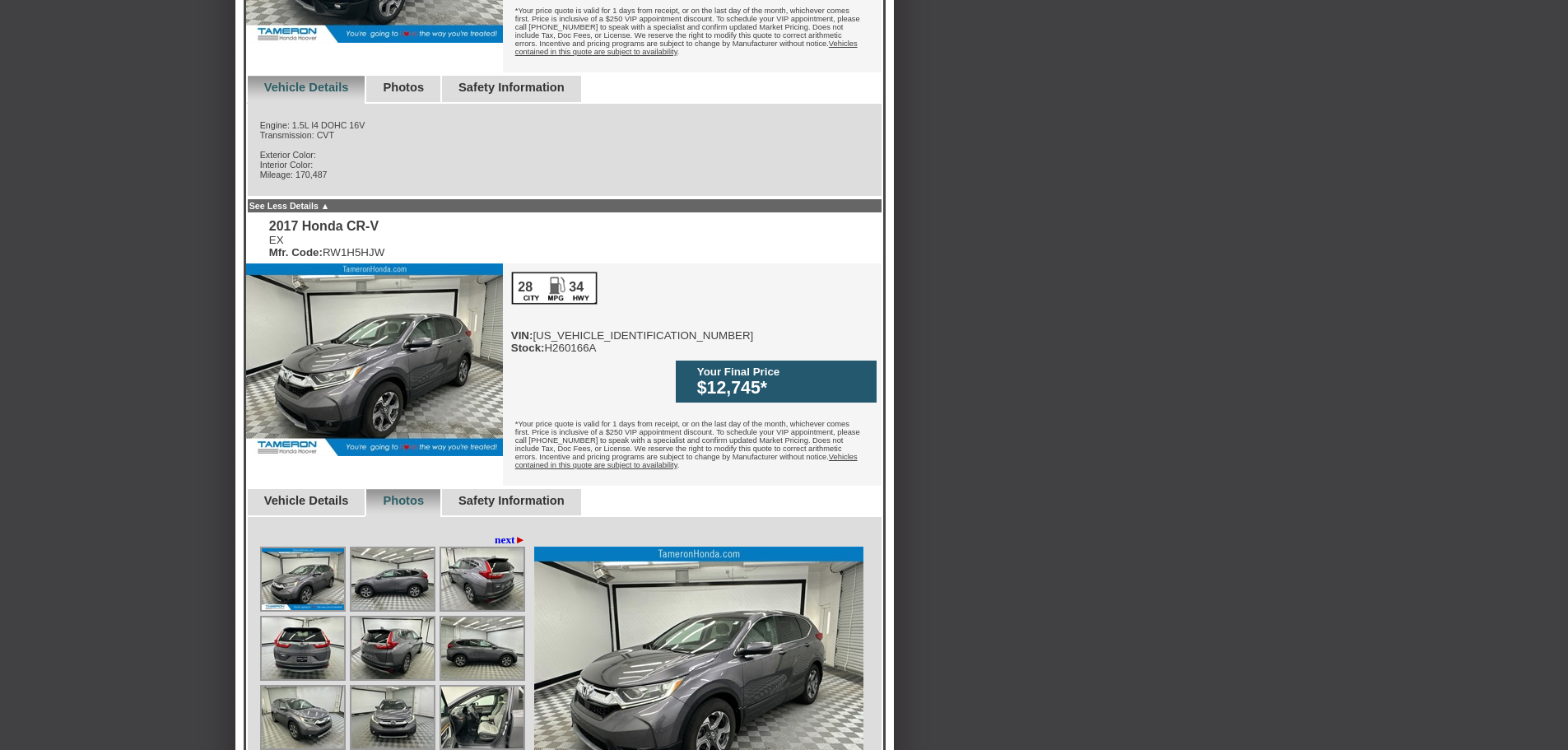
scroll to position [906, 0]
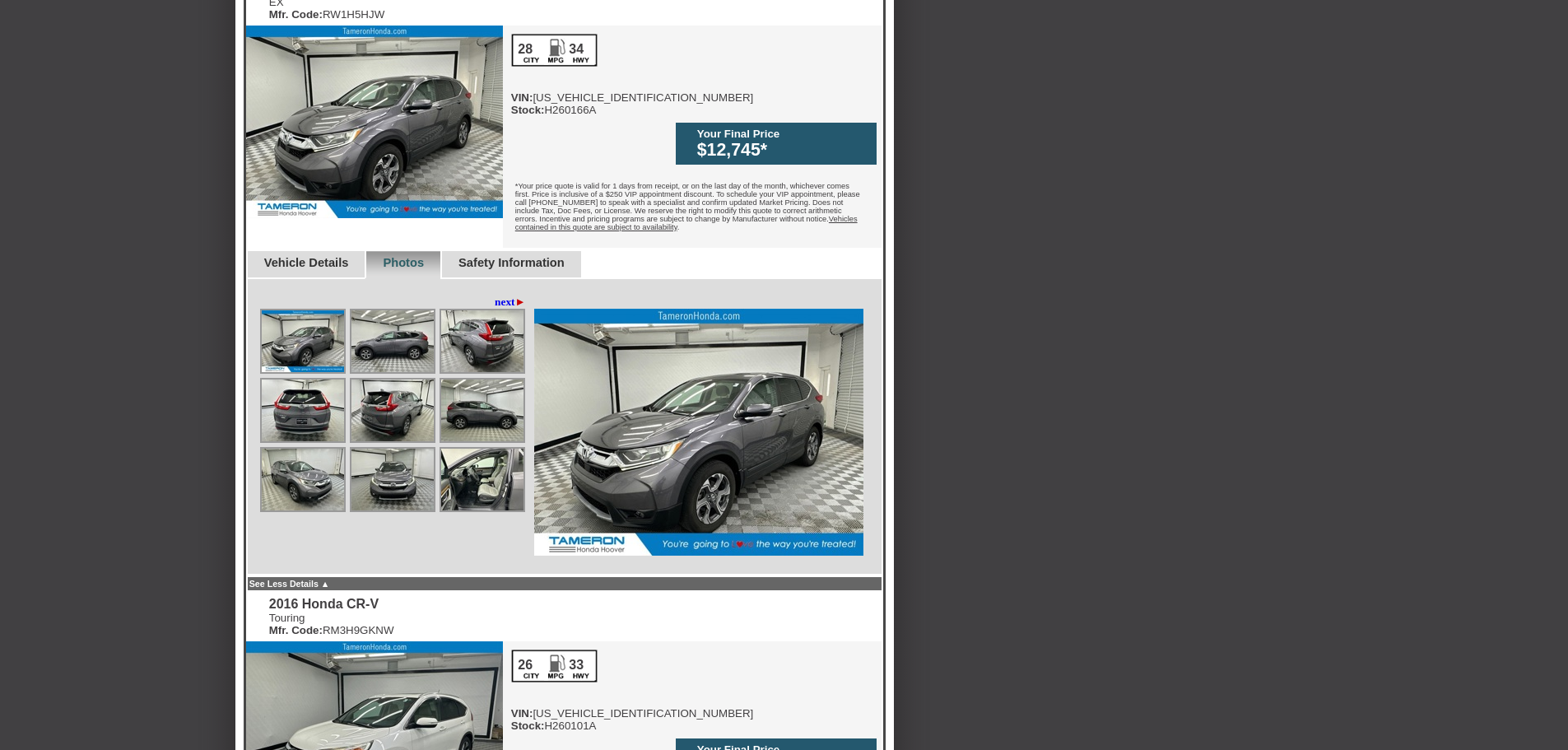
click at [464, 311] on img at bounding box center [482, 342] width 83 height 62
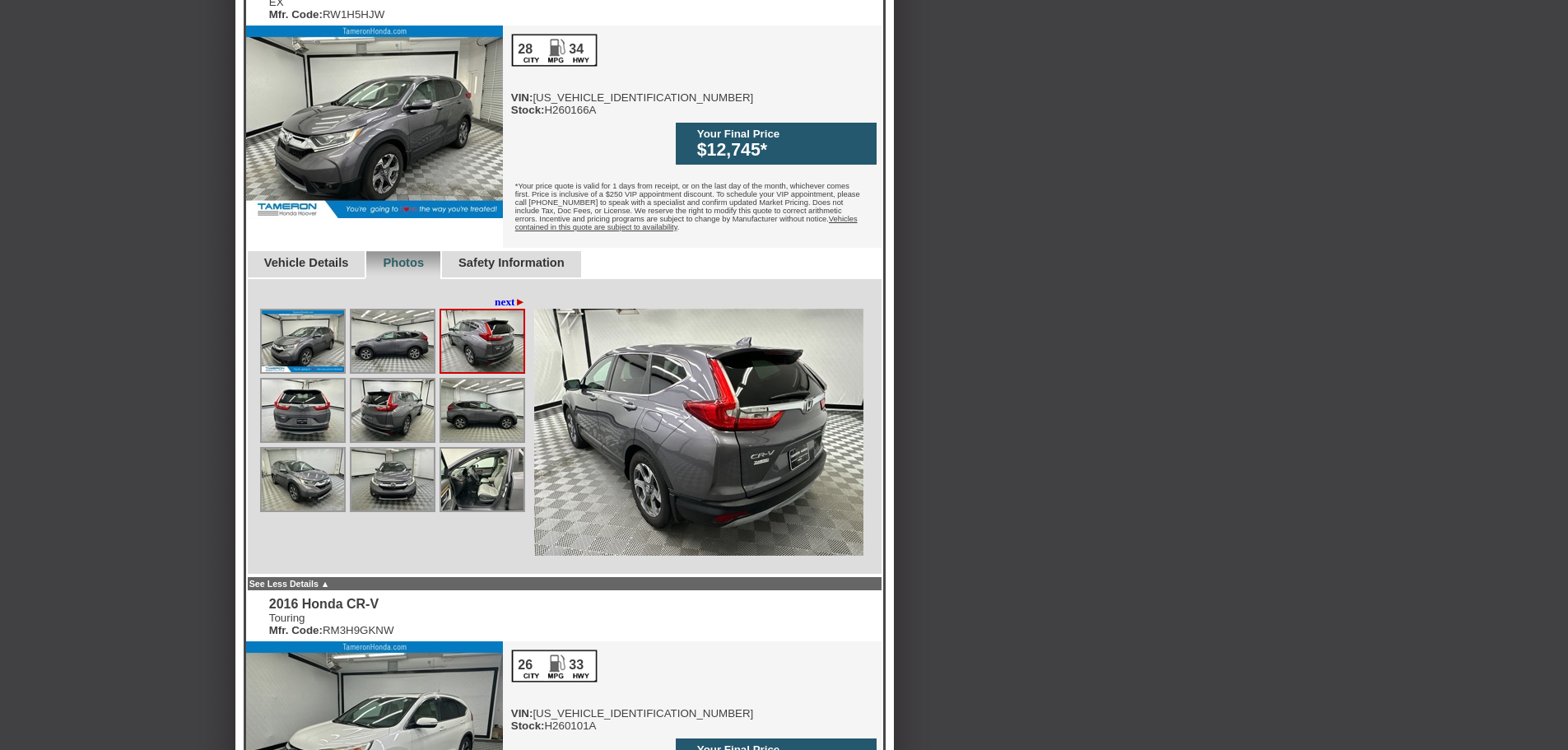
click at [389, 379] on img at bounding box center [393, 410] width 83 height 62
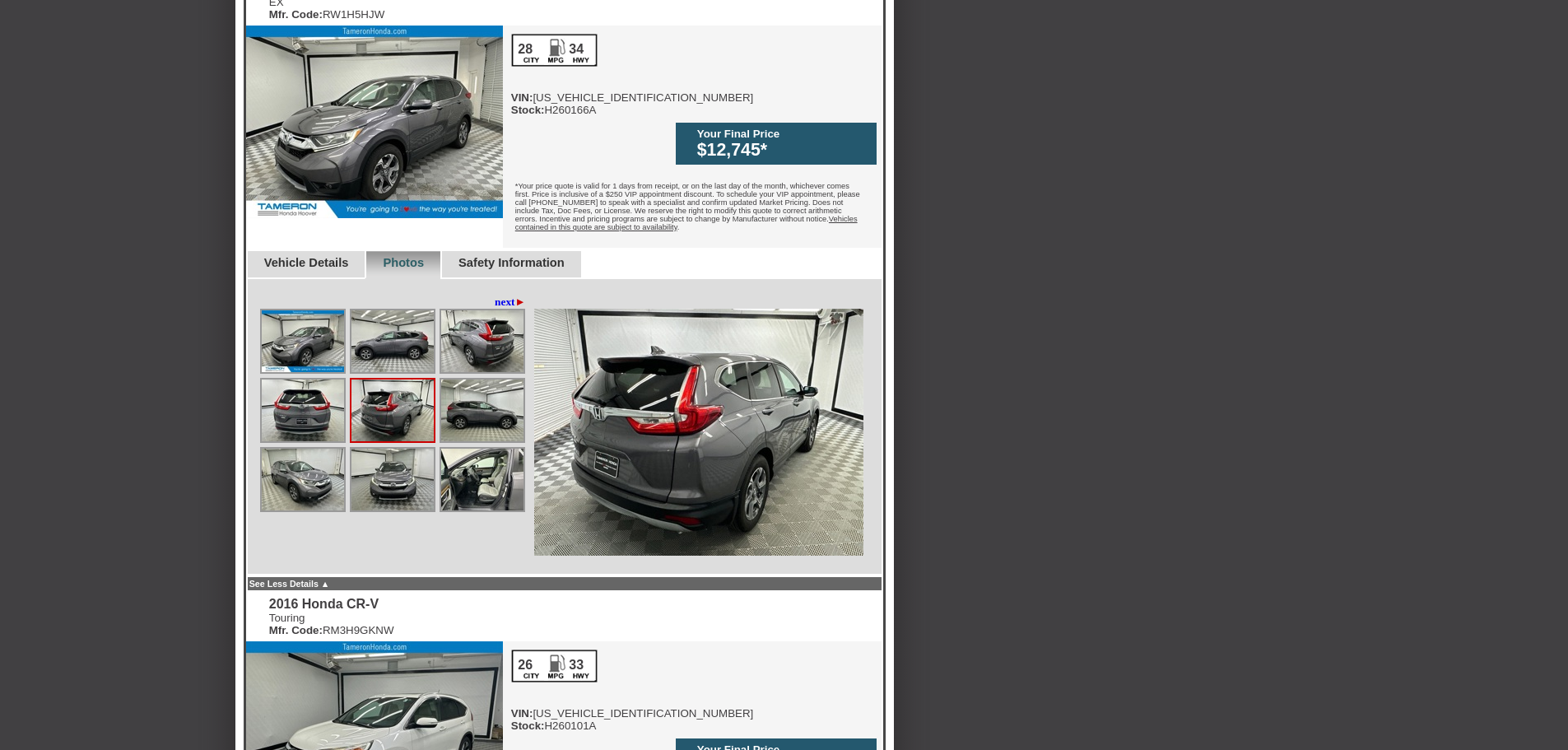
click at [401, 449] on img at bounding box center [393, 480] width 83 height 62
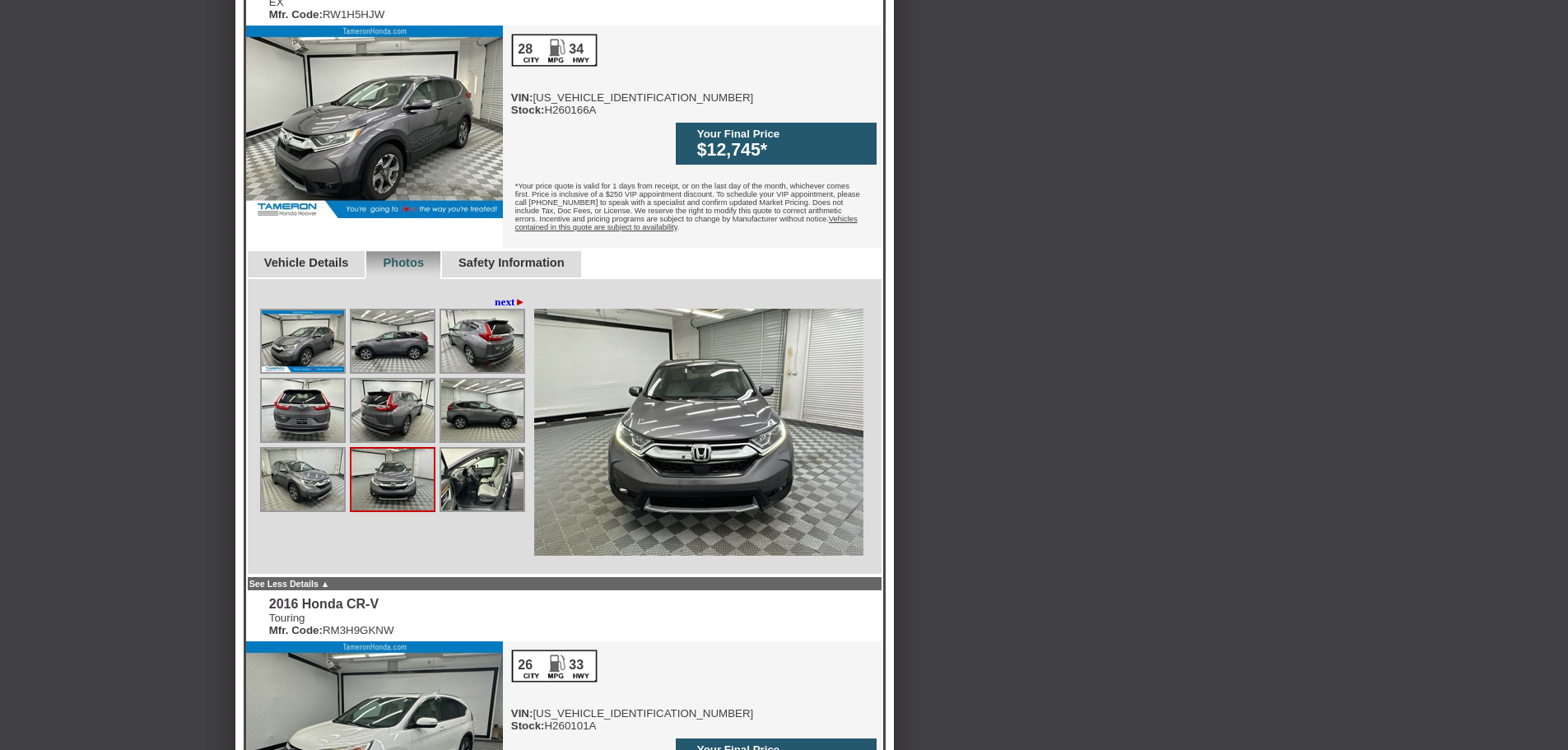
click at [298, 449] on img at bounding box center [303, 480] width 83 height 62
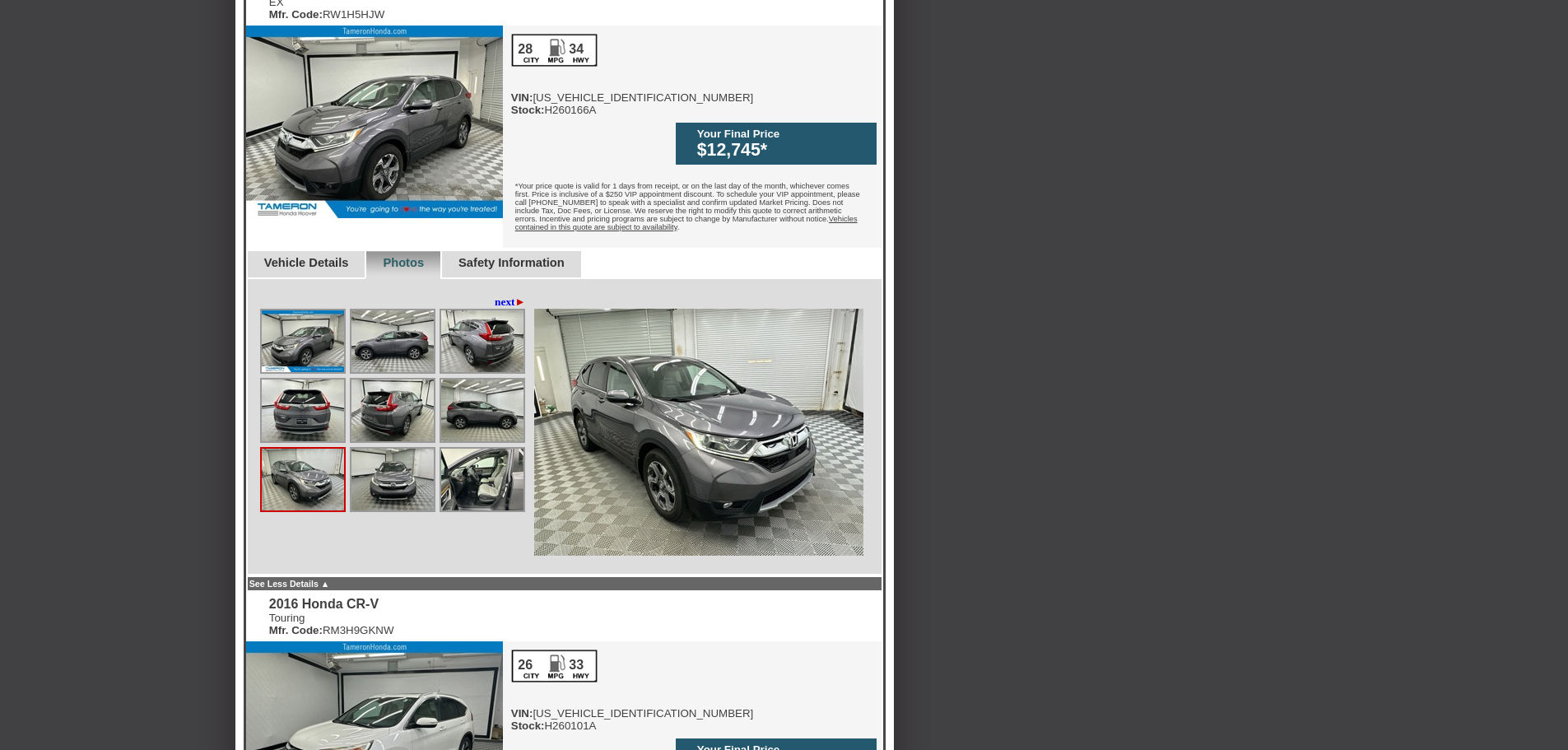
click at [296, 379] on img at bounding box center [303, 410] width 83 height 62
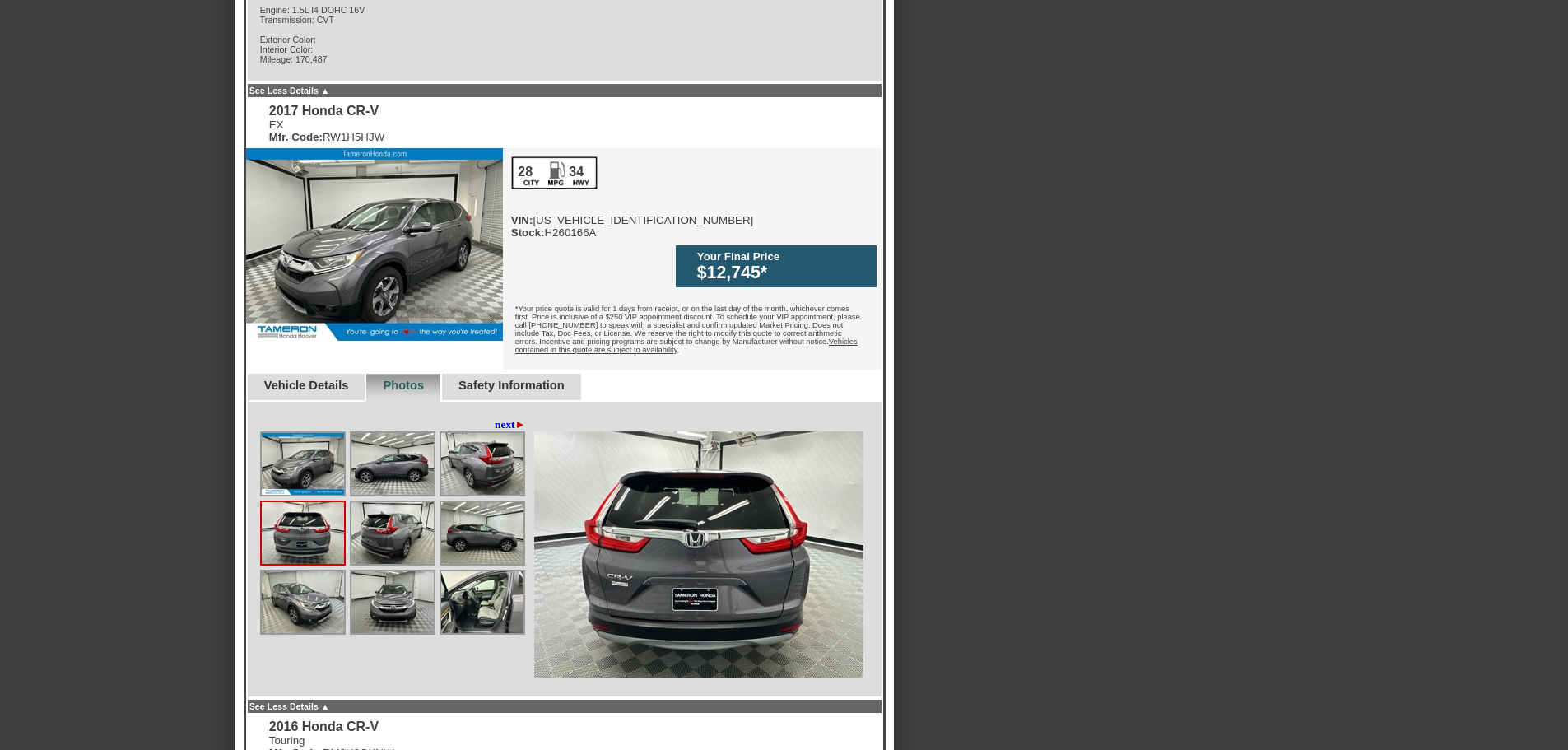
scroll to position [659, 0]
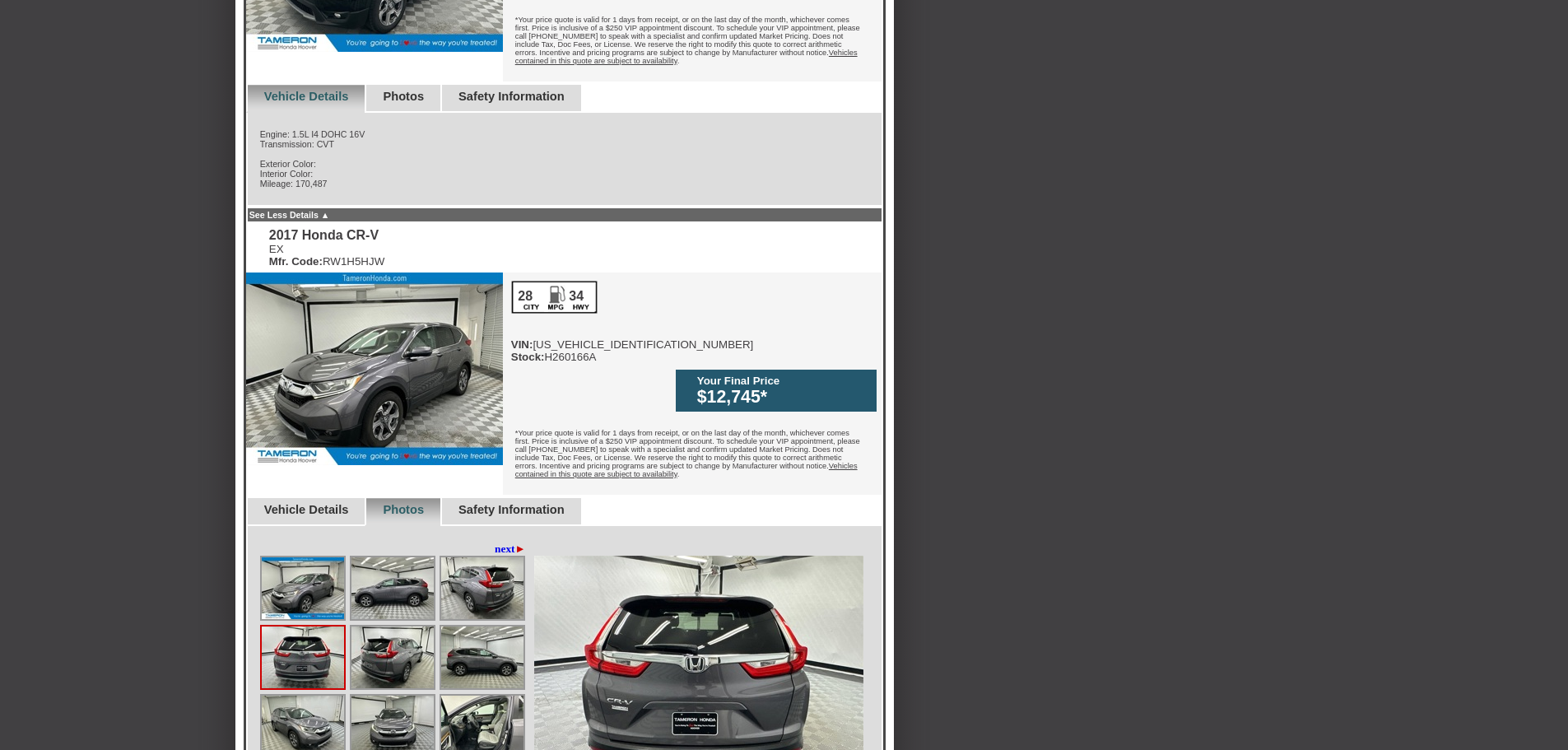
click at [525, 503] on link "Safety Information" at bounding box center [511, 510] width 106 height 13
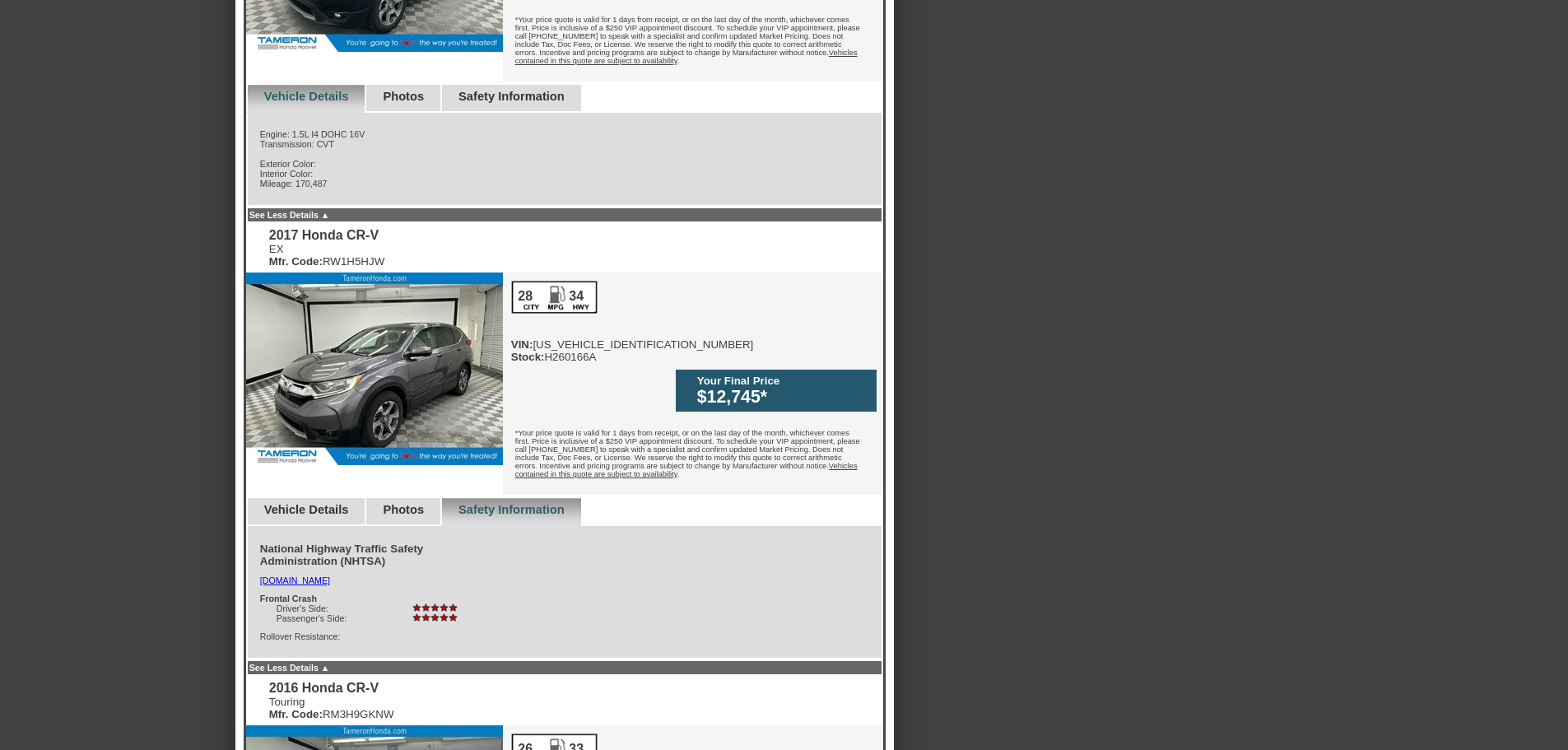
click at [396, 498] on div "Photos" at bounding box center [403, 513] width 76 height 28
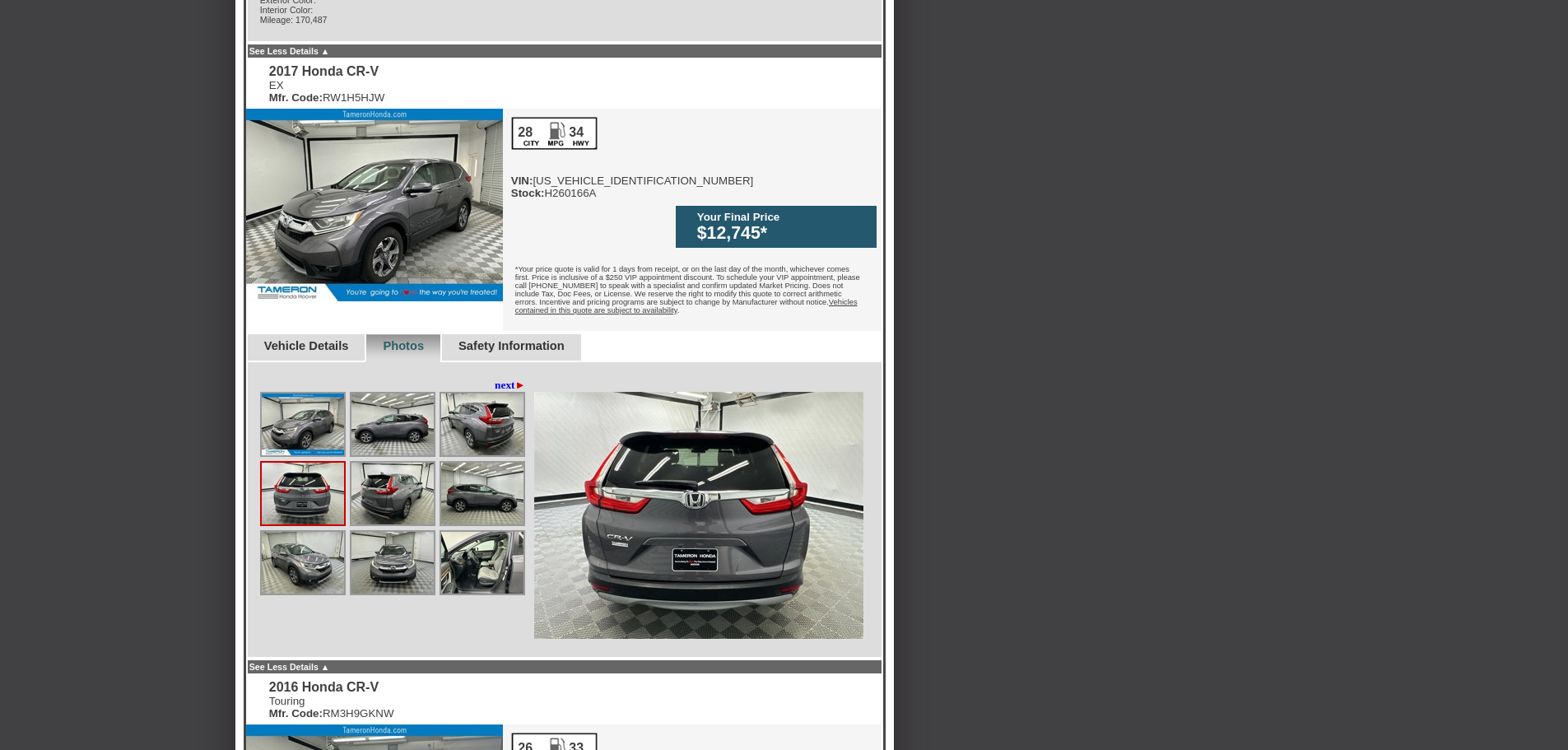
scroll to position [823, 0]
click at [334, 339] on link "Vehicle Details" at bounding box center [307, 345] width 84 height 13
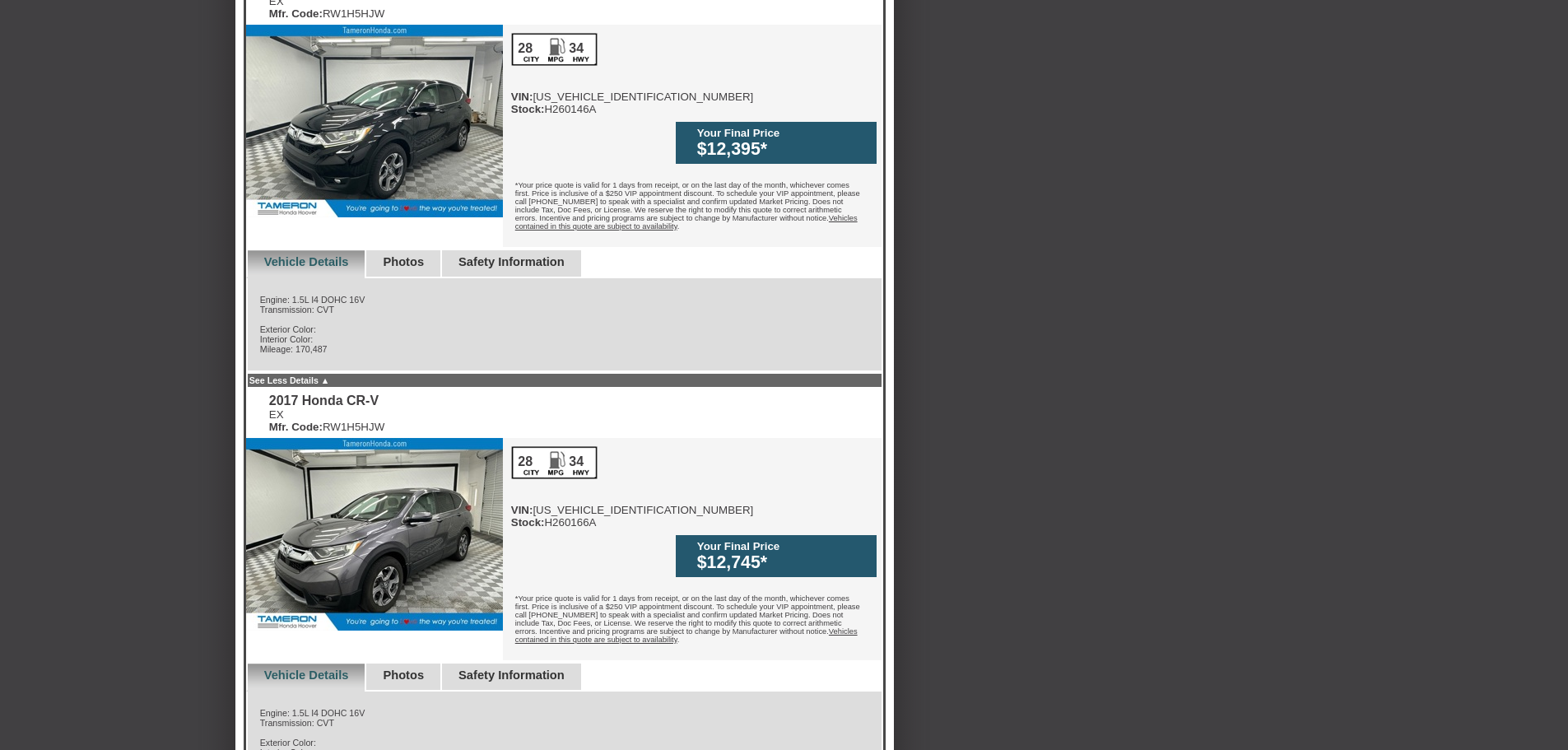
scroll to position [494, 0]
